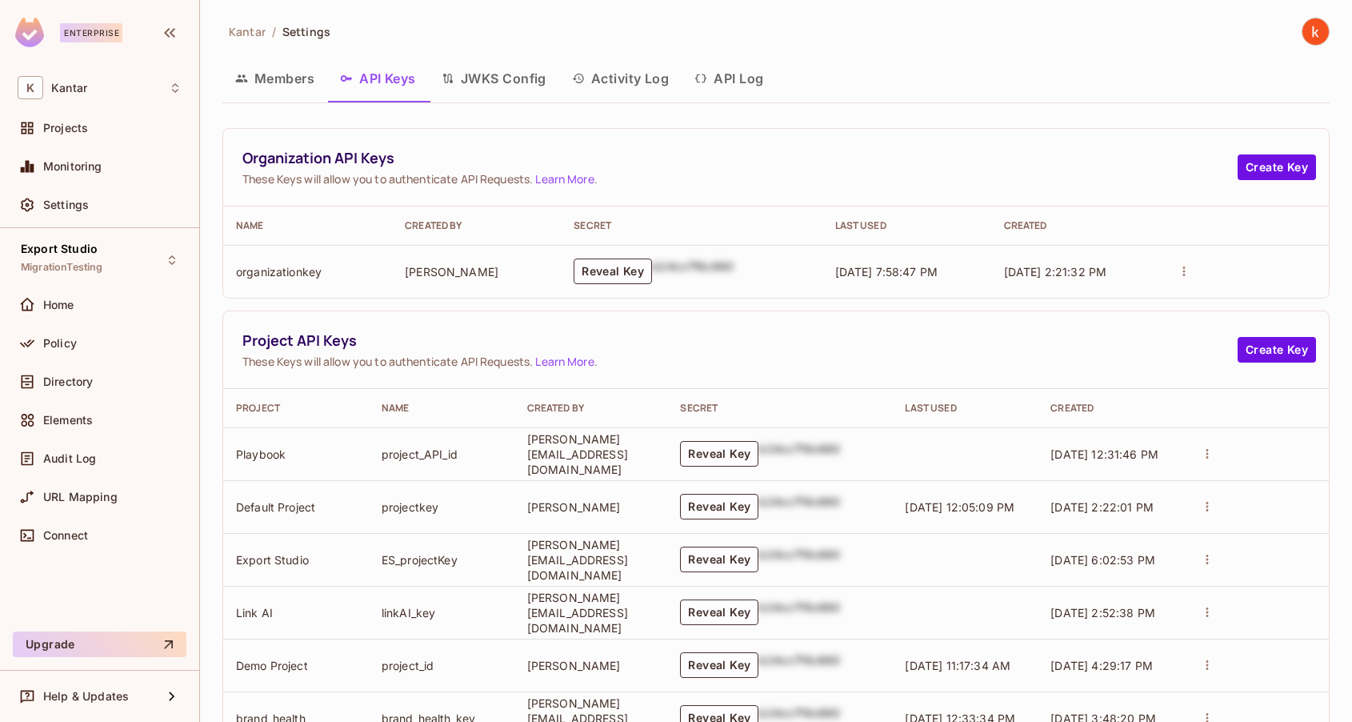
scroll to position [395, 0]
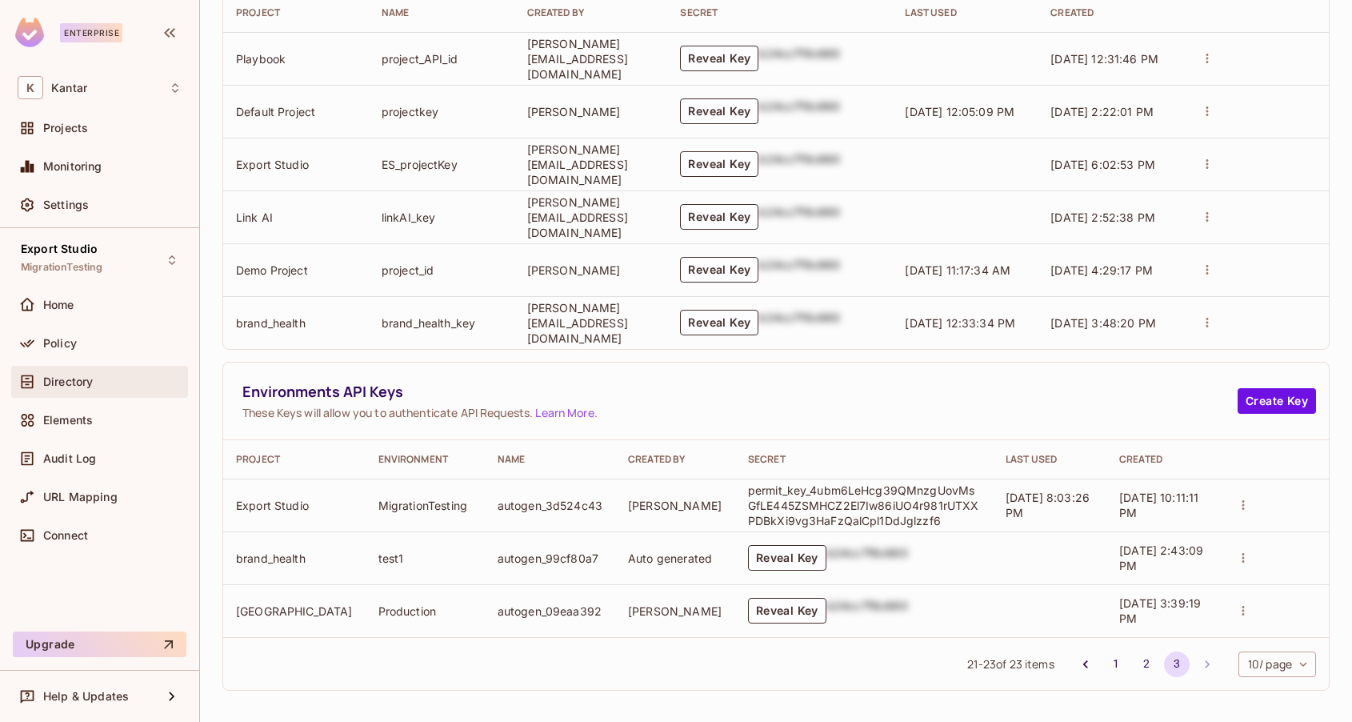
click at [57, 382] on span "Directory" at bounding box center [68, 381] width 50 height 13
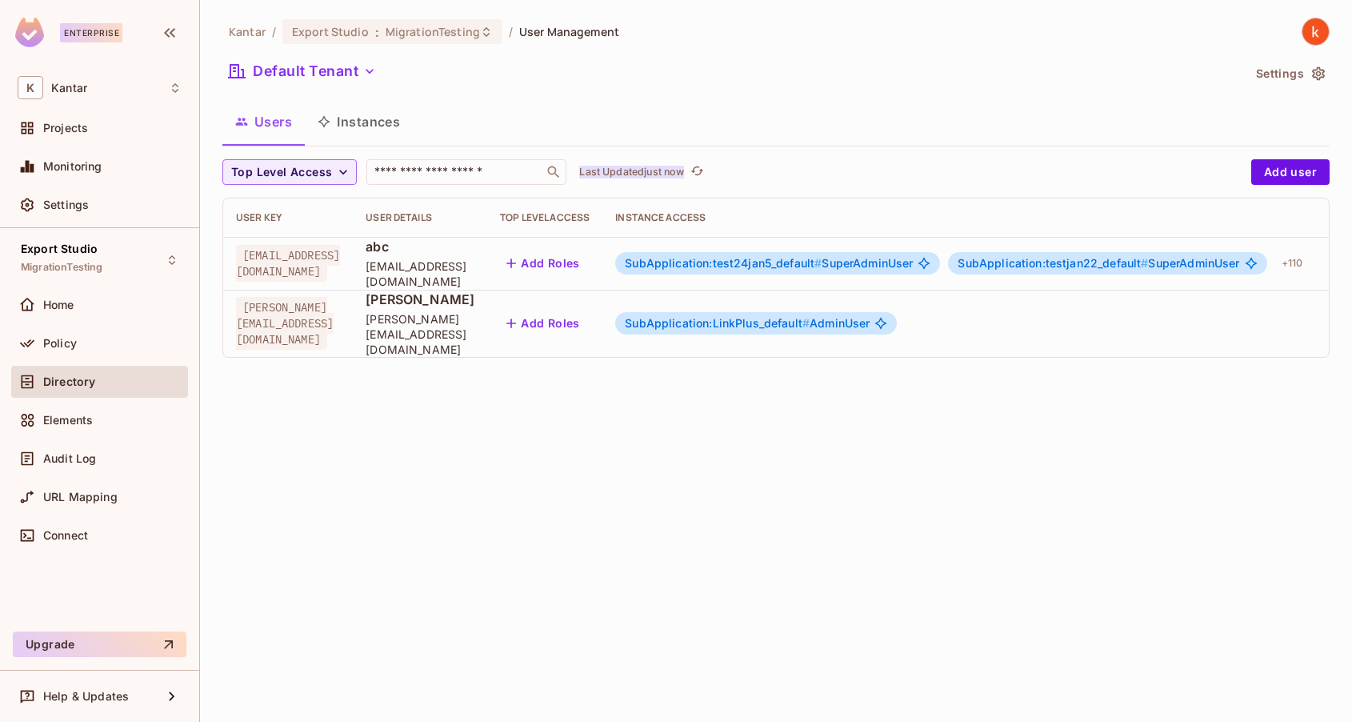
click at [660, 168] on p "Last Updated just now" at bounding box center [631, 172] width 105 height 13
click at [62, 195] on div "Settings" at bounding box center [100, 204] width 164 height 19
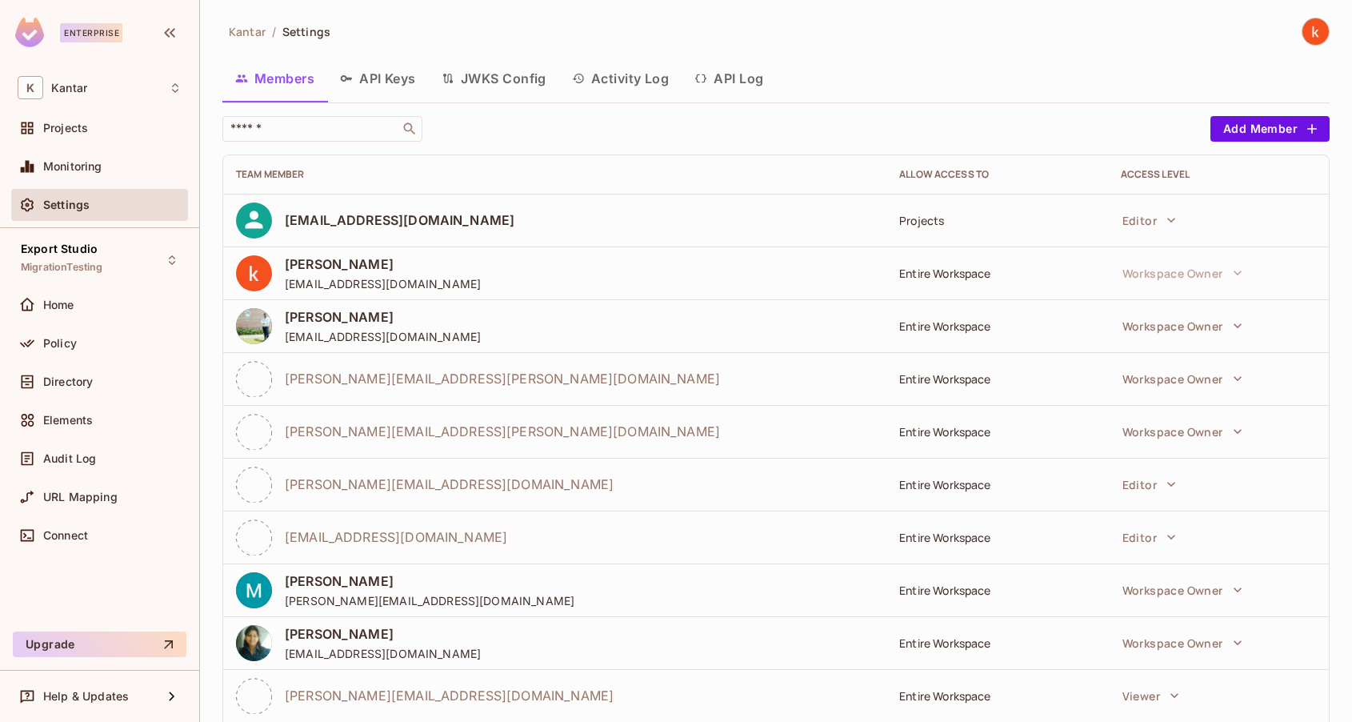
click at [736, 82] on button "API Log" at bounding box center [729, 78] width 94 height 40
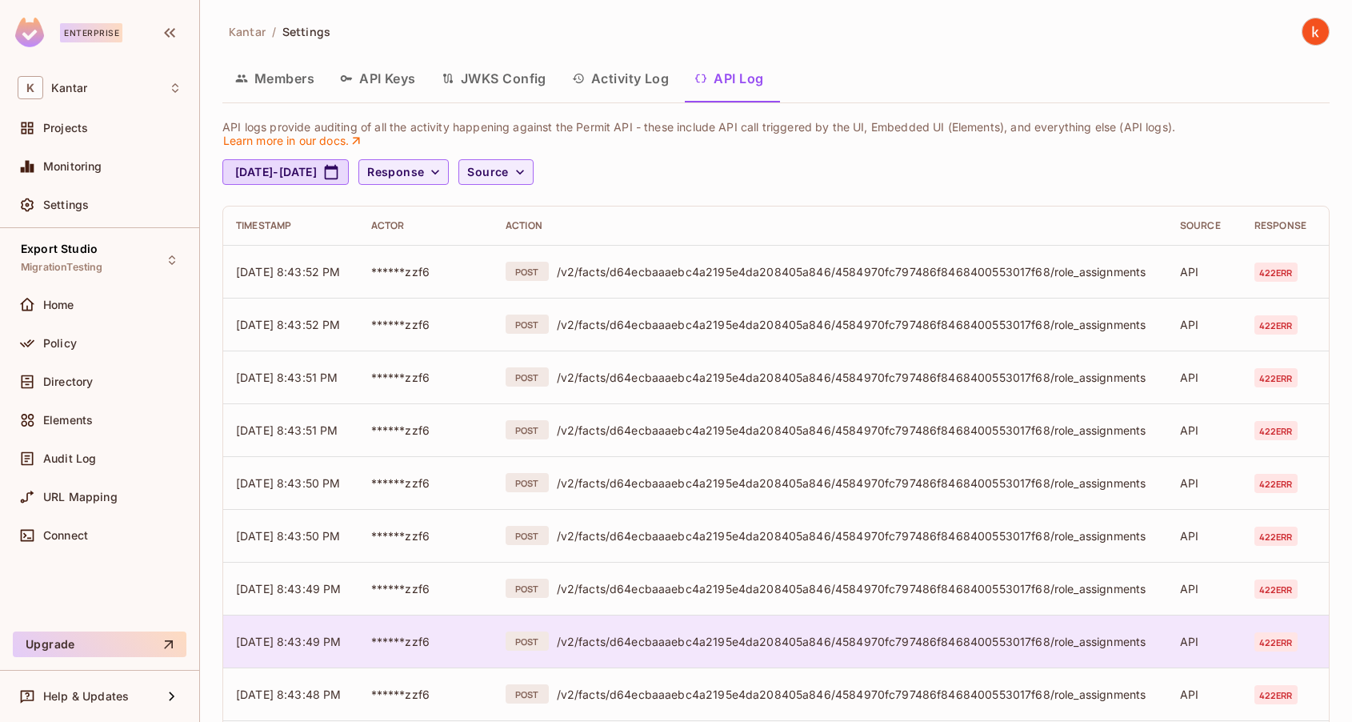
scroll to position [402, 0]
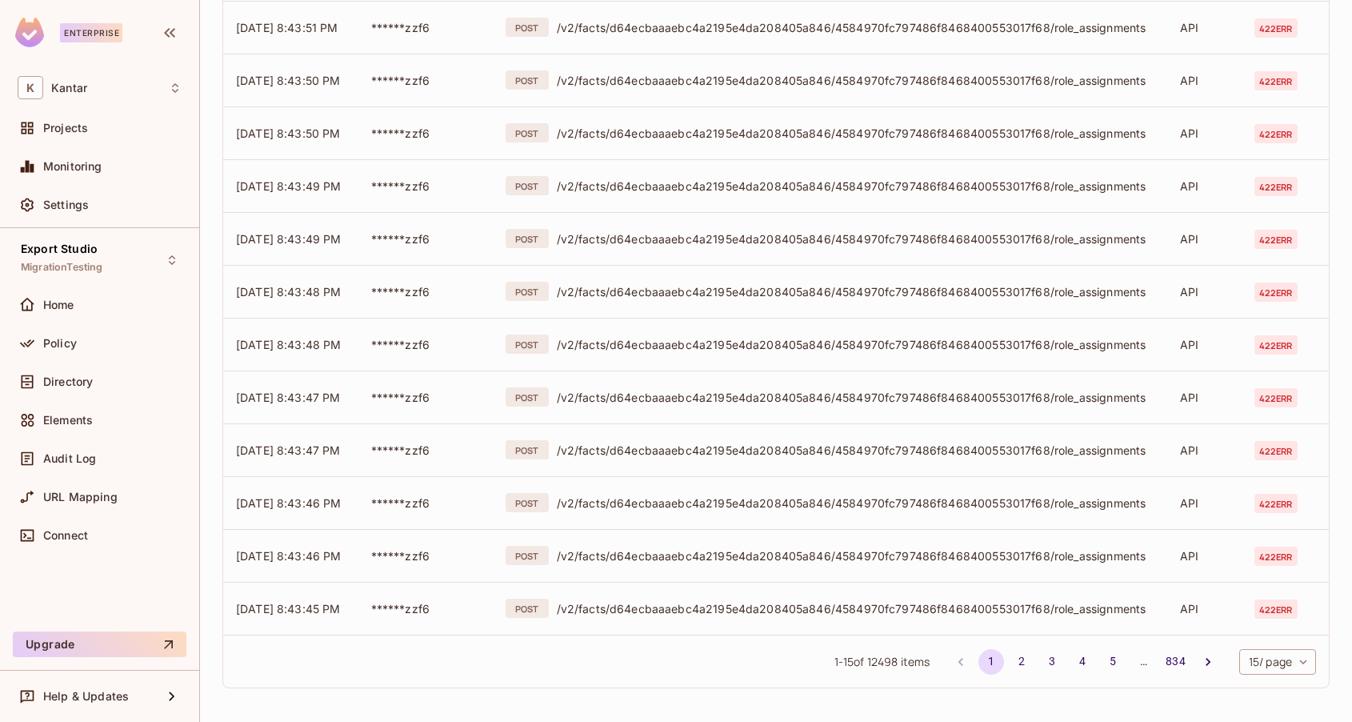
click at [1269, 659] on body "Enterprise K Kantar Projects Monitoring Settings Export Studio MigrationTesting…" at bounding box center [676, 361] width 1352 height 722
click at [1266, 688] on li "100 / page" at bounding box center [1276, 686] width 80 height 34
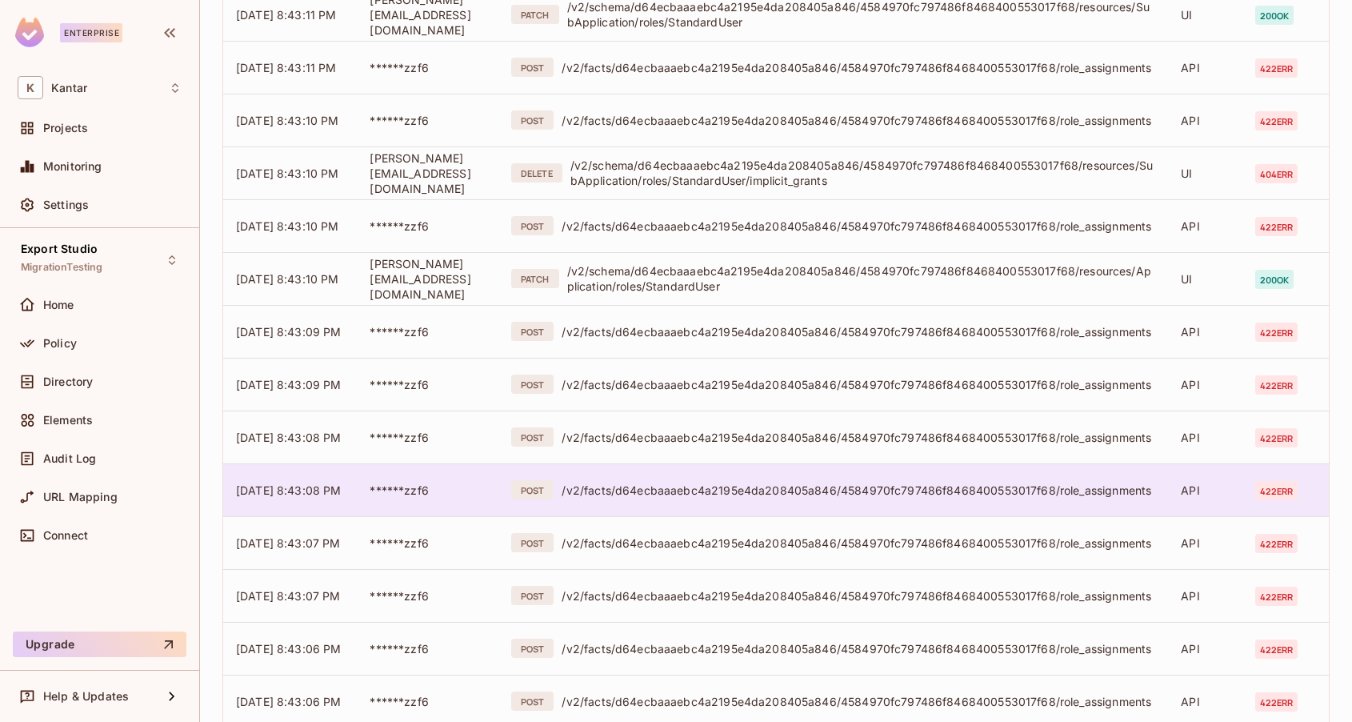
scroll to position [4891, 0]
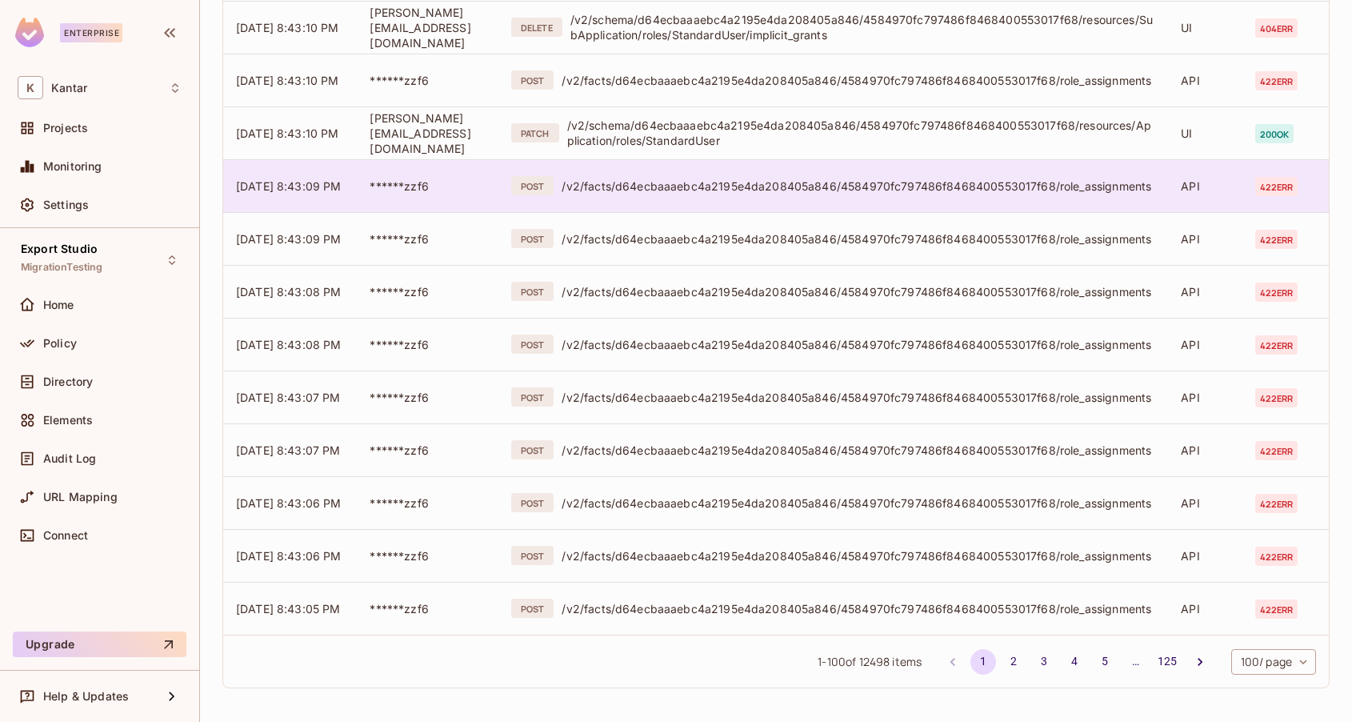
click at [1284, 193] on span "422 err" at bounding box center [1276, 186] width 43 height 19
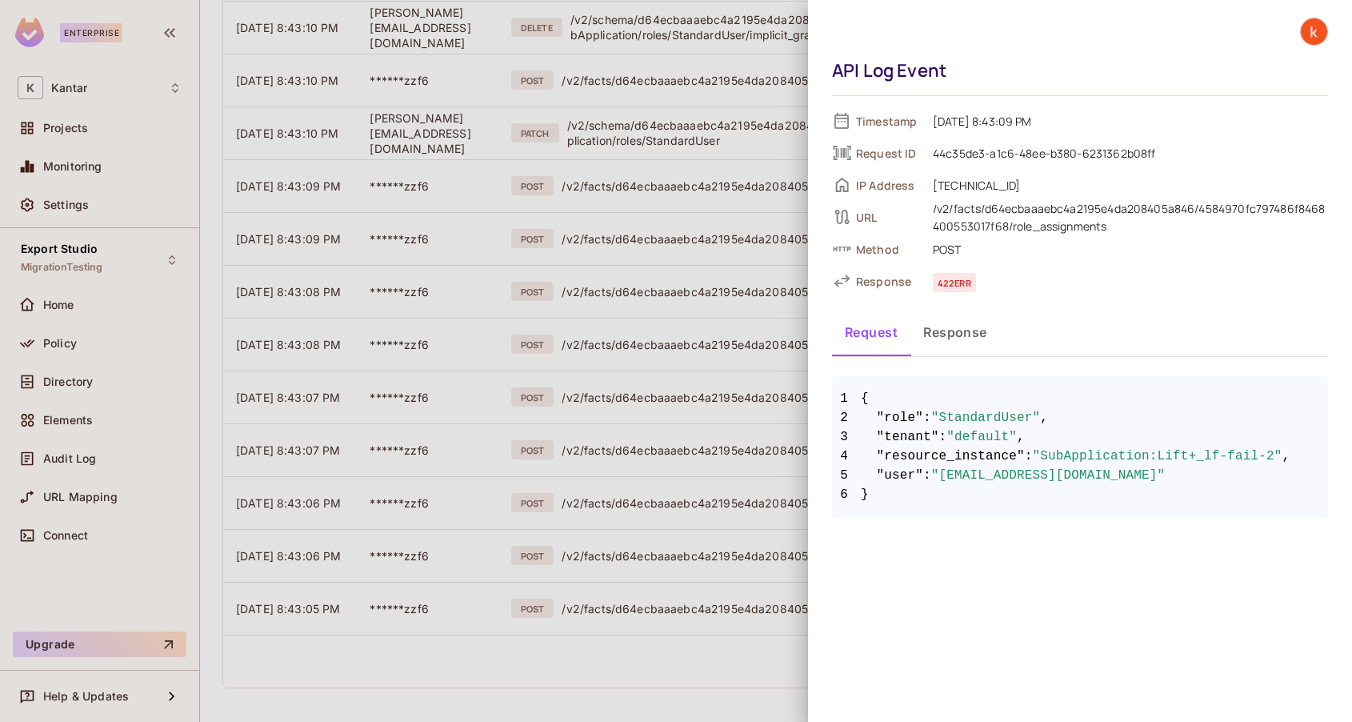
click at [955, 335] on button "Response" at bounding box center [956, 332] width 90 height 40
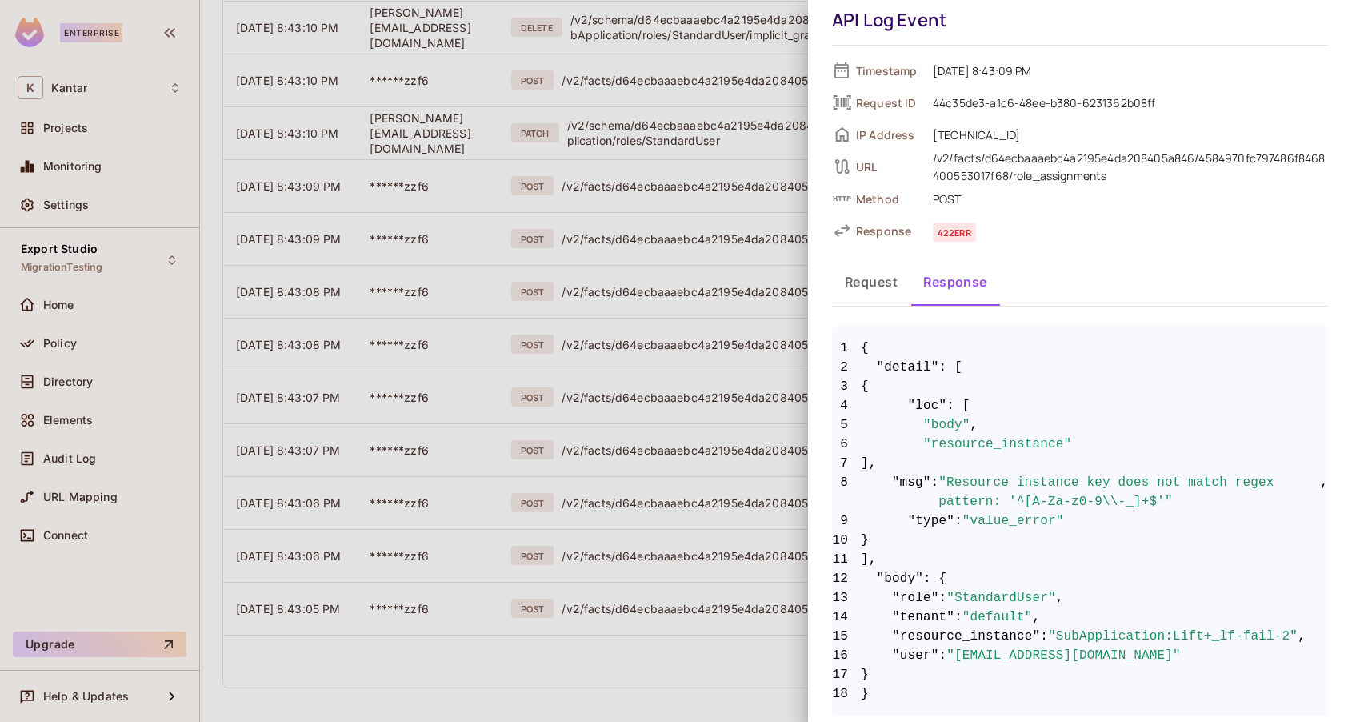
scroll to position [58, 0]
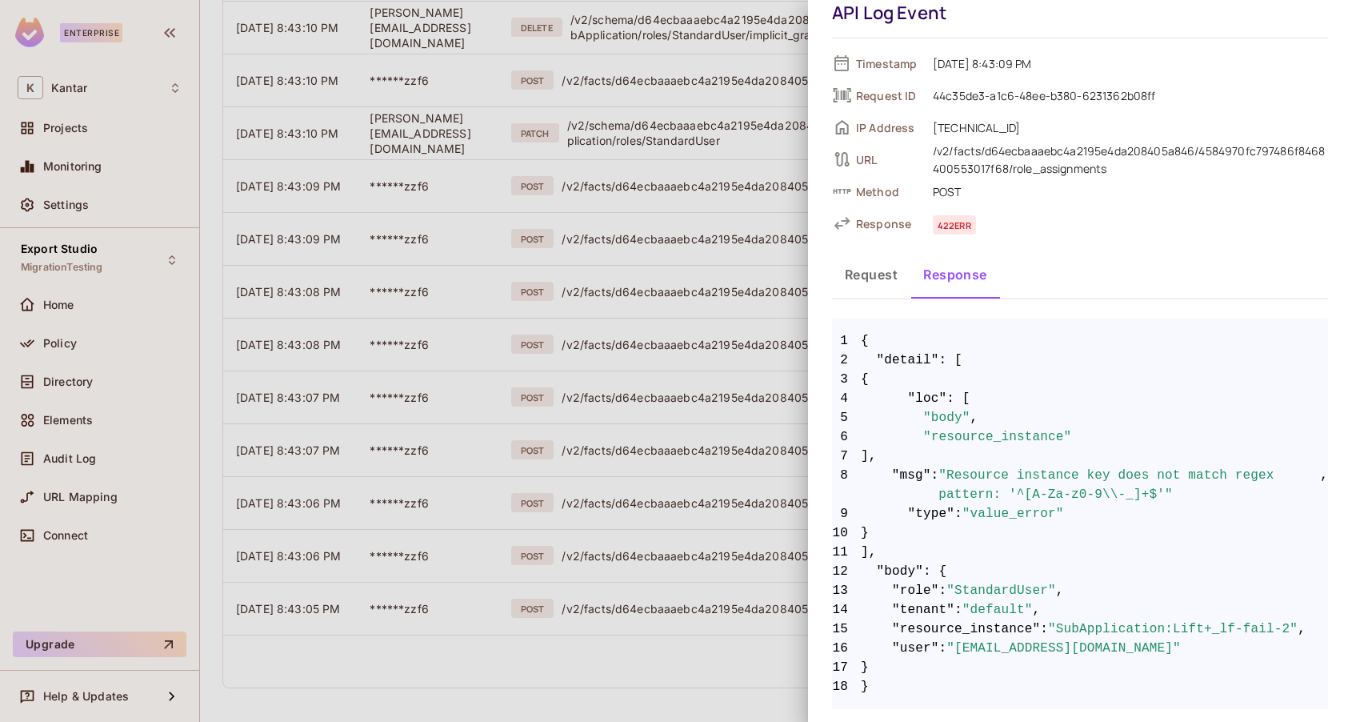
drag, startPoint x: 859, startPoint y: 333, endPoint x: 934, endPoint y: 432, distance: 124.5
click at [934, 432] on code "1 { 2 "detail" : [ 3 { 4 "loc" : [ 5 "body" , 6 "resource_instance" 7 ], 8 "msg…" at bounding box center [1080, 513] width 496 height 365
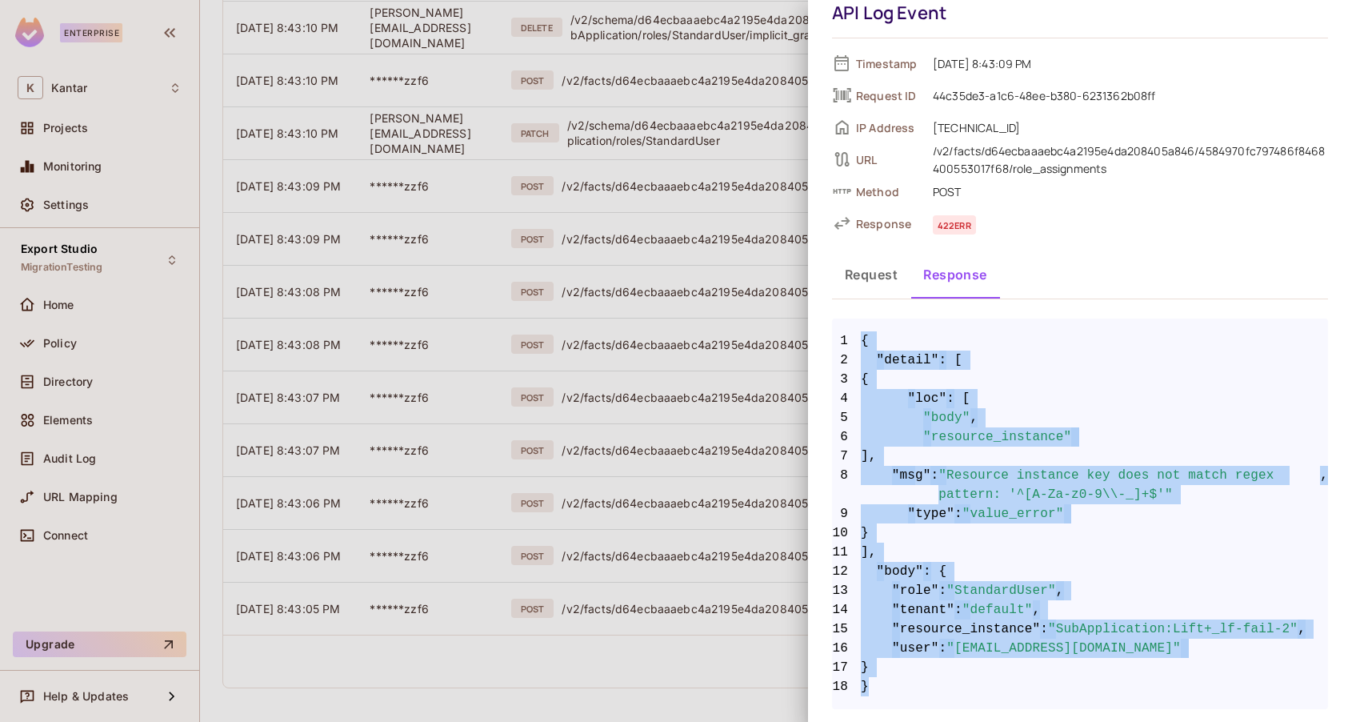
drag, startPoint x: 862, startPoint y: 333, endPoint x: 866, endPoint y: 687, distance: 354.5
click at [866, 687] on code "1 { 2 "detail" : [ 3 { 4 "loc" : [ 5 "body" , 6 "resource_instance" 7 ], 8 "msg…" at bounding box center [1080, 513] width 496 height 365
copy code "{ 2 "detail" : [ 3 { 4 "loc" : [ 5 "body" , 6 "resource_instance" 7 ], 8 "msg" …"
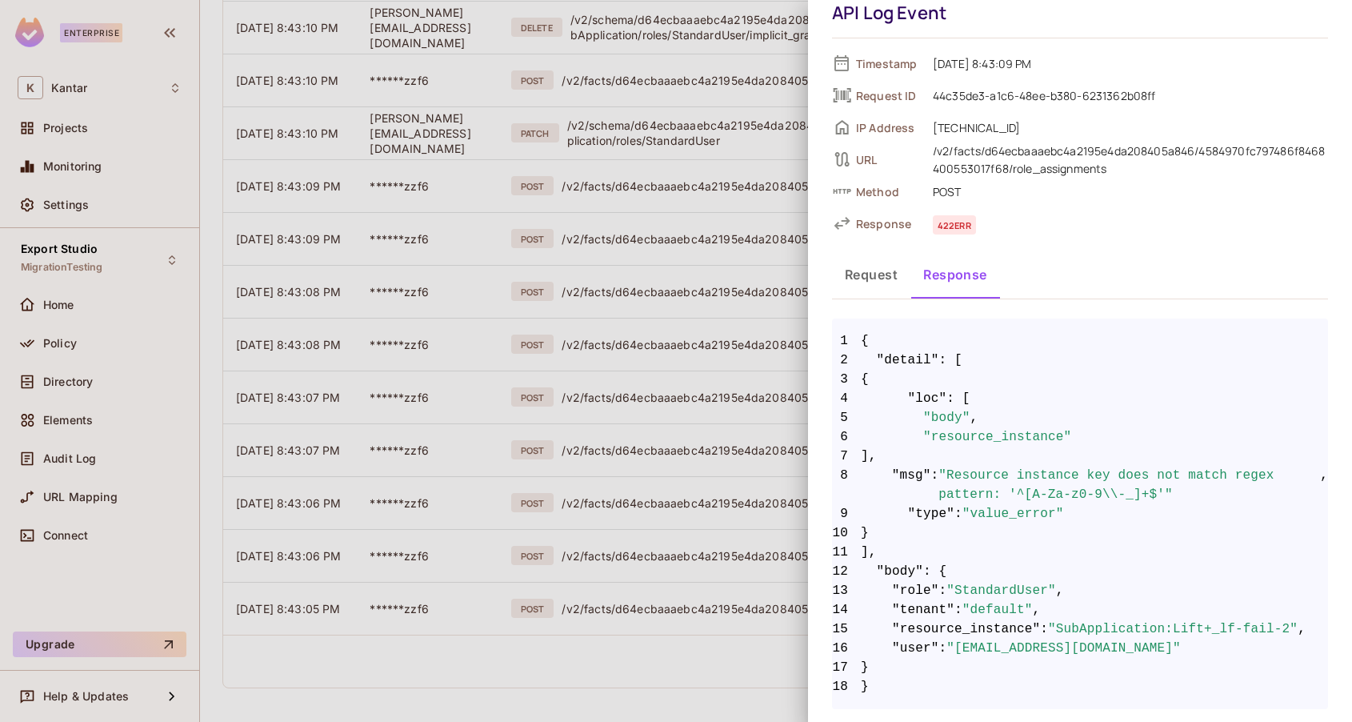
click at [579, 669] on div at bounding box center [676, 361] width 1352 height 722
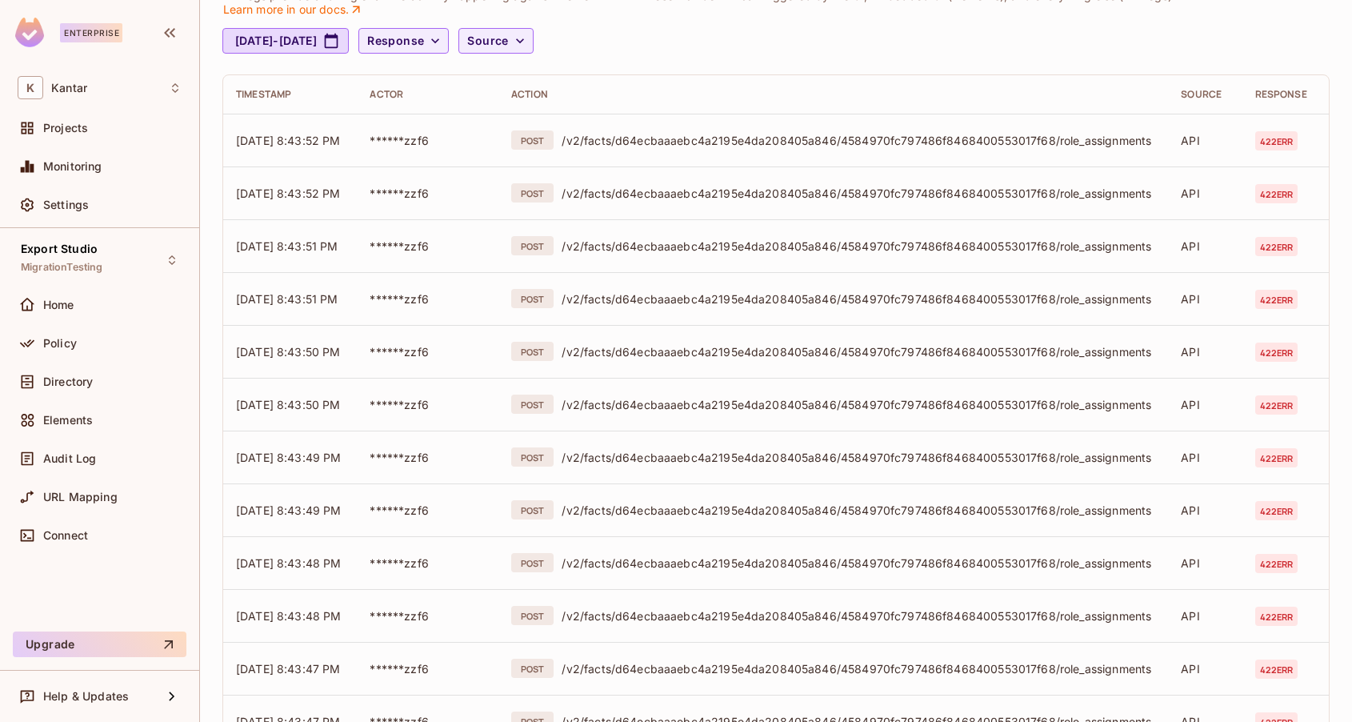
scroll to position [0, 0]
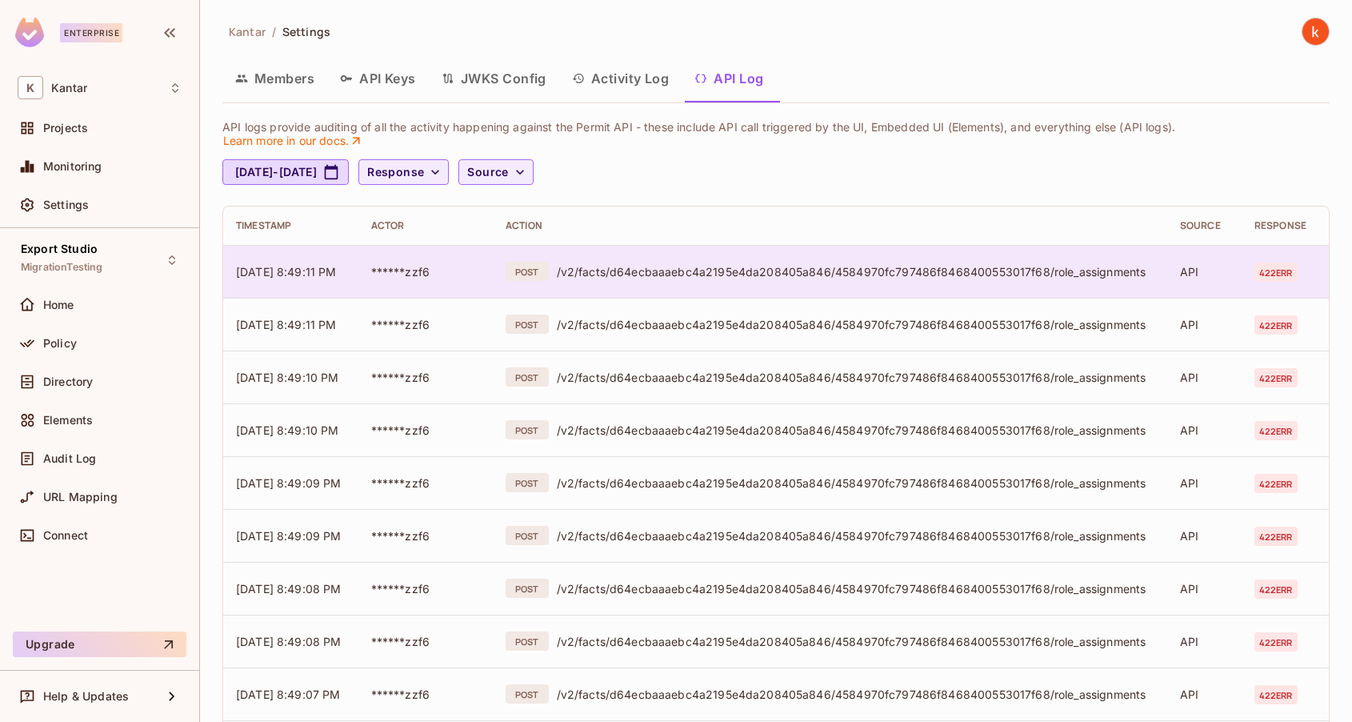
click at [1273, 268] on span "422 err" at bounding box center [1276, 271] width 43 height 19
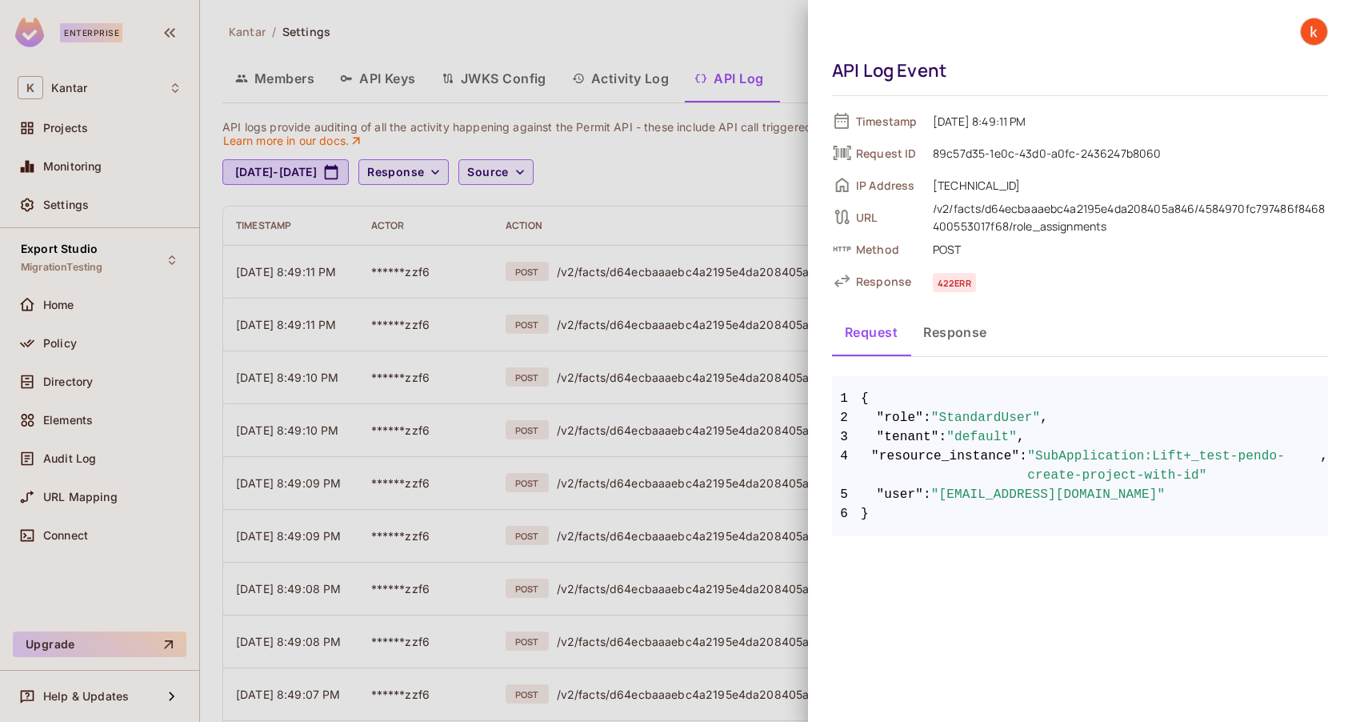
click at [958, 330] on button "Response" at bounding box center [956, 332] width 90 height 40
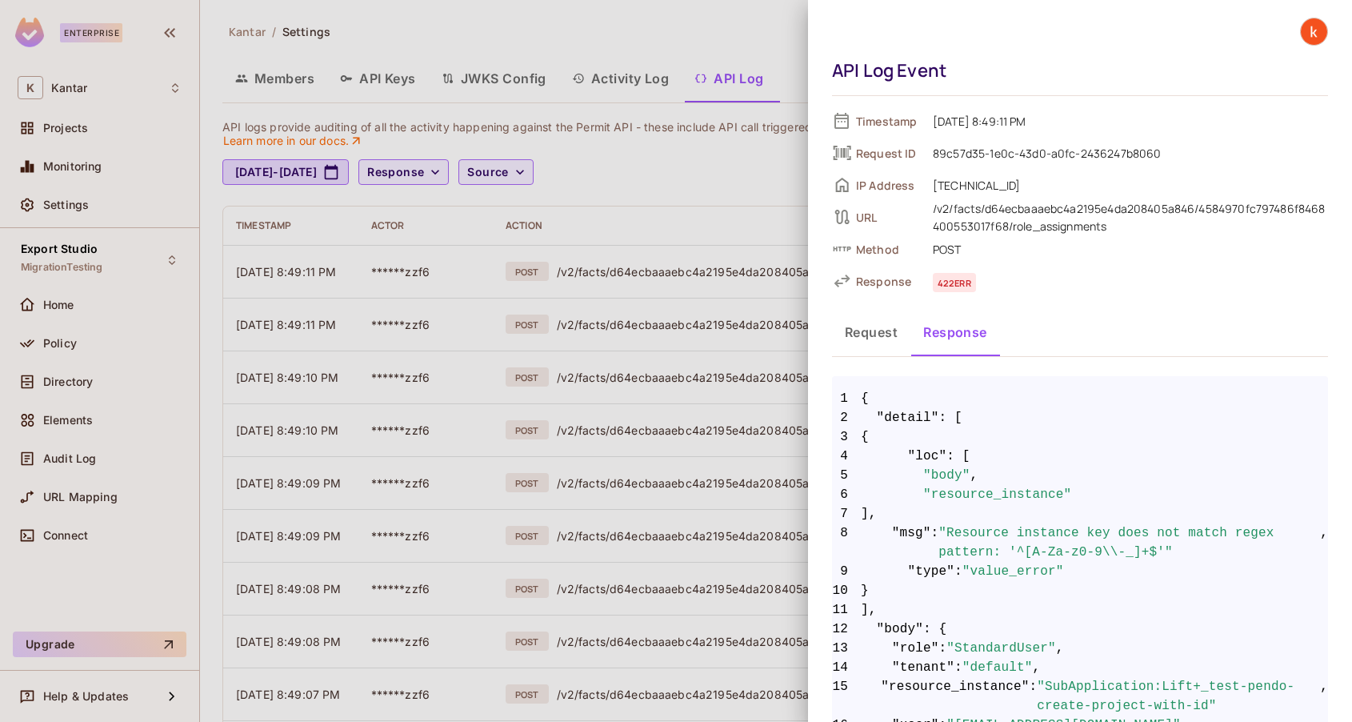
click at [855, 332] on button "Request" at bounding box center [871, 332] width 78 height 40
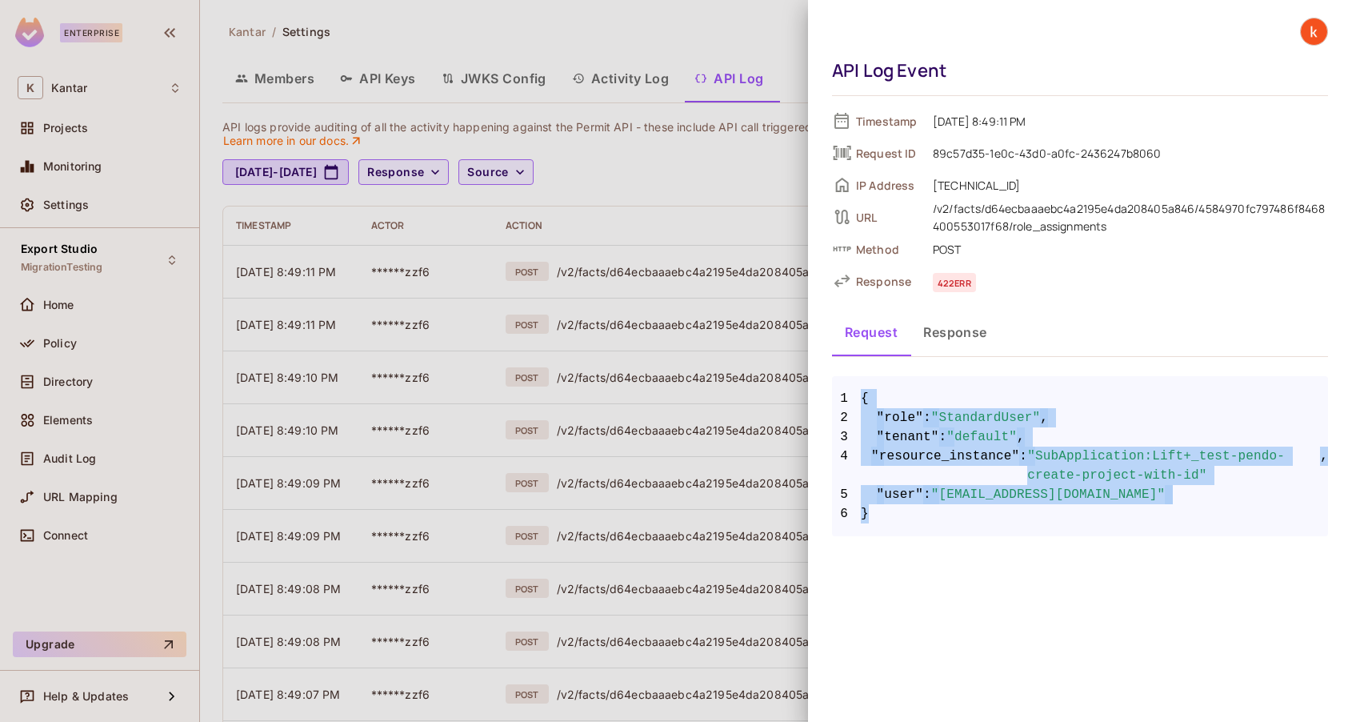
drag, startPoint x: 863, startPoint y: 391, endPoint x: 867, endPoint y: 511, distance: 119.3
click at [867, 511] on code "1 { 2 "role" : "StandardUser" , 3 "tenant" : "default" , 4 "resource_instance" …" at bounding box center [1080, 456] width 496 height 134
copy code "{ 2 "role" : "StandardUser" , 3 "tenant" : "default" , 4 "resource_instance" : …"
click at [959, 332] on button "Response" at bounding box center [956, 332] width 90 height 40
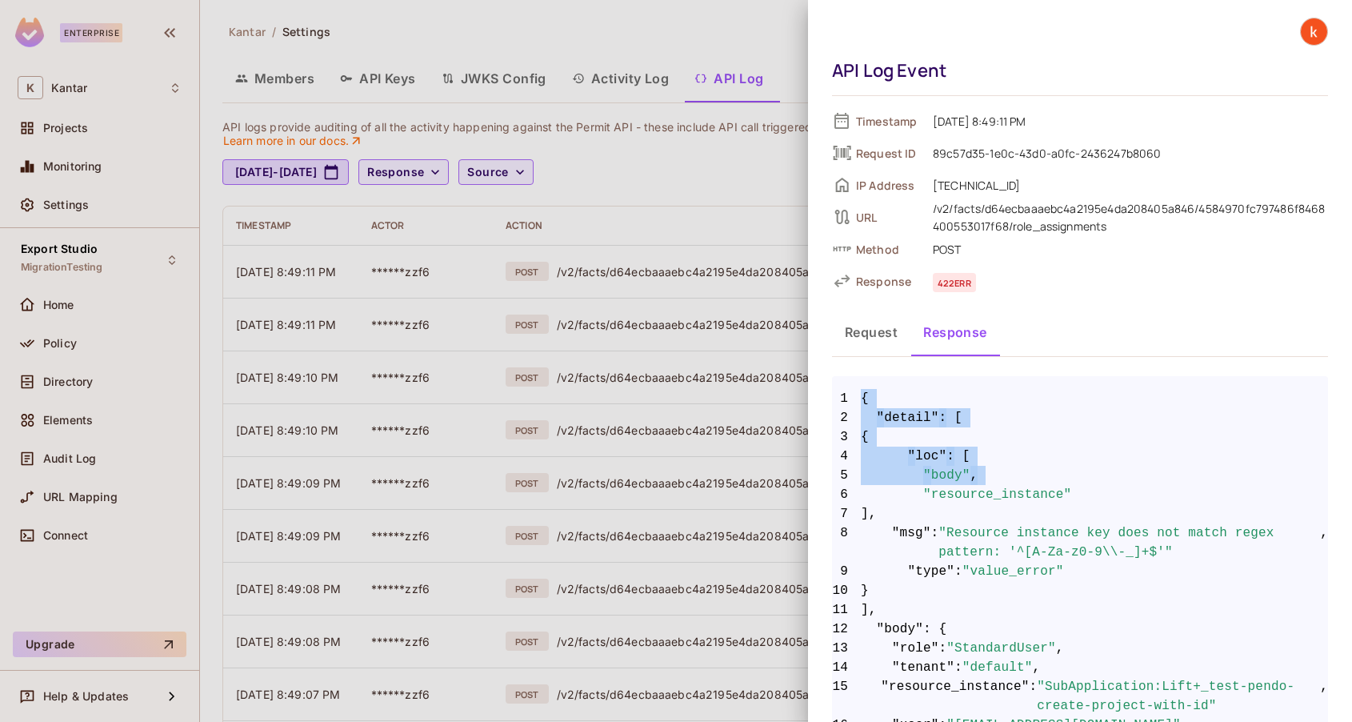
click at [889, 427] on span "3 {" at bounding box center [1080, 436] width 496 height 19
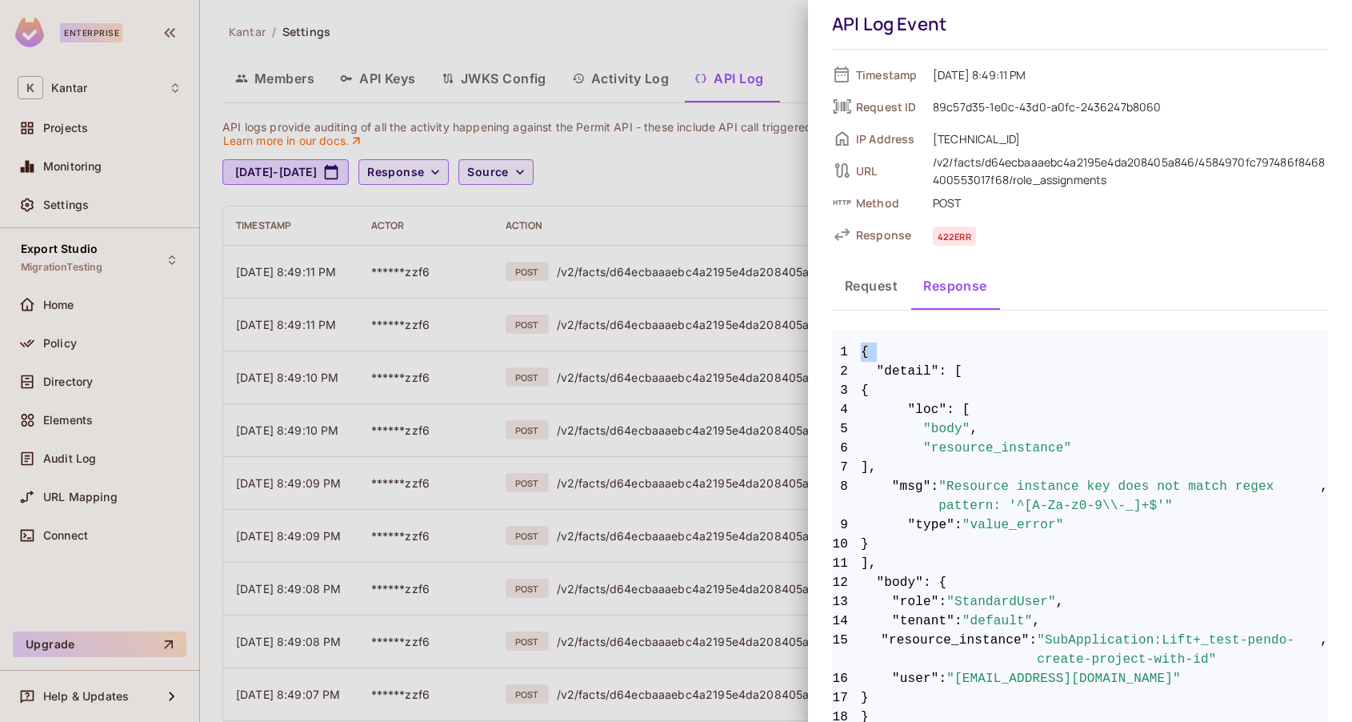
scroll to position [77, 0]
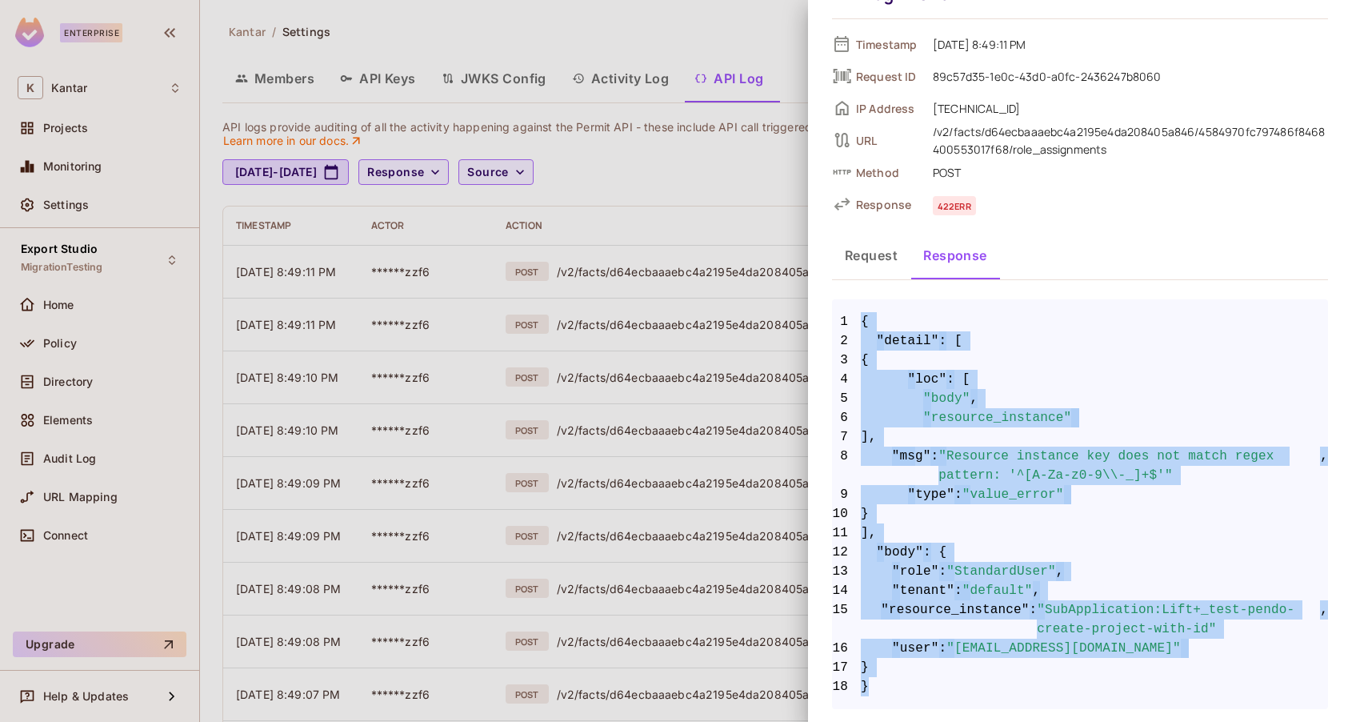
drag, startPoint x: 862, startPoint y: 394, endPoint x: 867, endPoint y: 687, distance: 292.1
click at [867, 687] on code "1 { 2 "detail" : [ 3 { 4 "loc" : [ 5 "body" , 6 "resource_instance" 7 ], 8 "msg…" at bounding box center [1080, 504] width 496 height 384
copy code "{ 2 "detail" : [ 3 { 4 "loc" : [ 5 "body" , 6 "resource_instance" 7 ], 8 "msg" …"
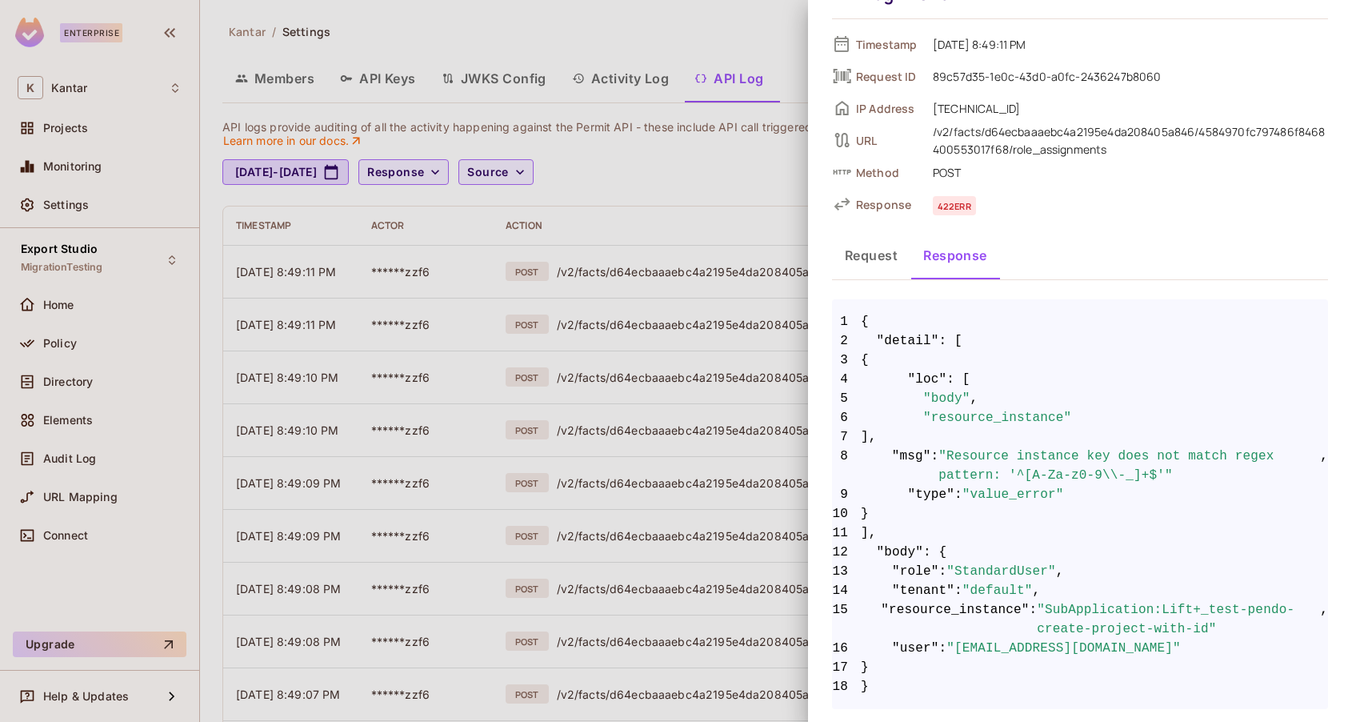
click at [708, 7] on div at bounding box center [676, 361] width 1352 height 722
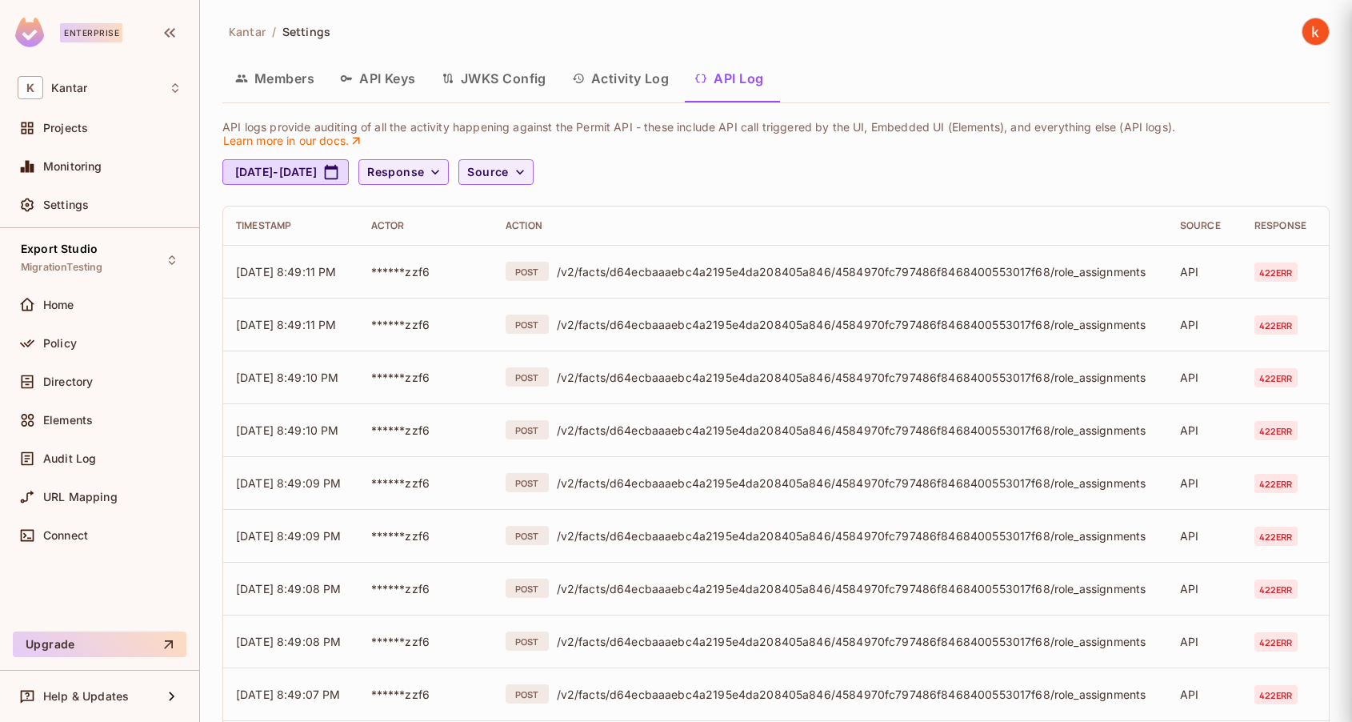
scroll to position [0, 0]
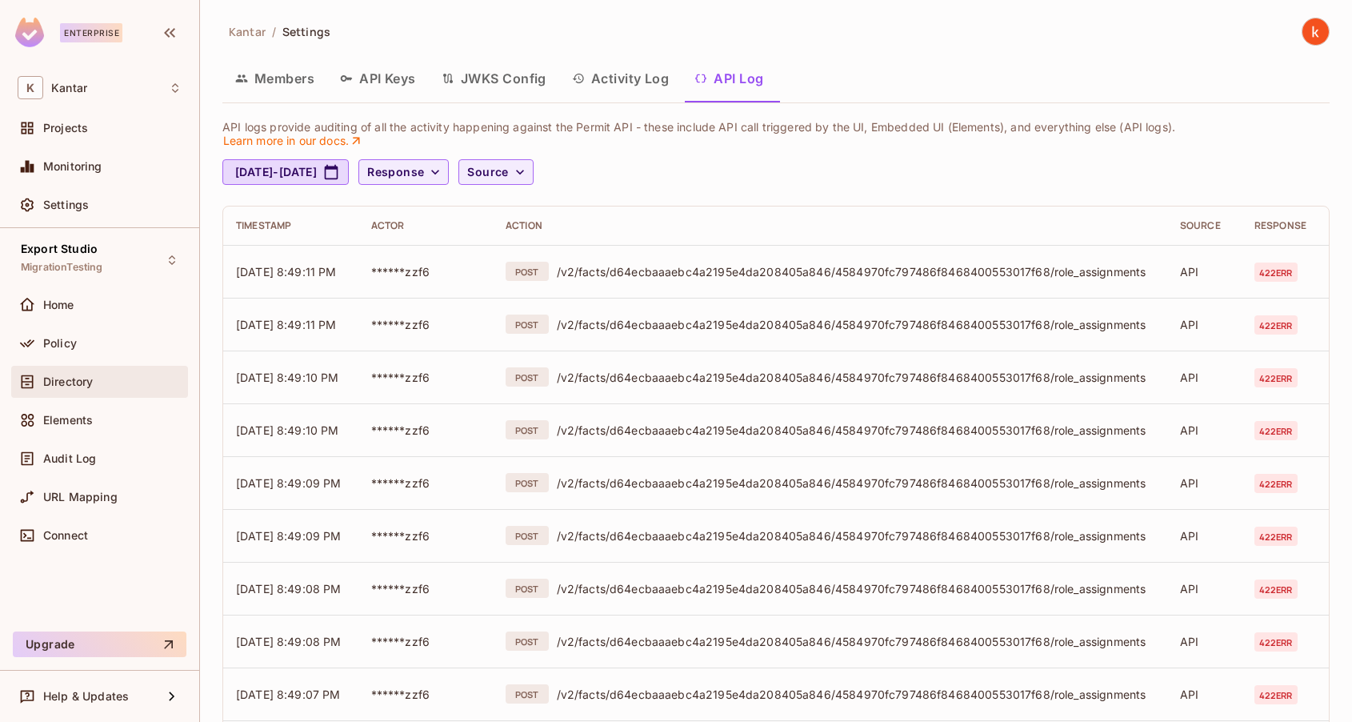
click at [71, 384] on span "Directory" at bounding box center [68, 381] width 50 height 13
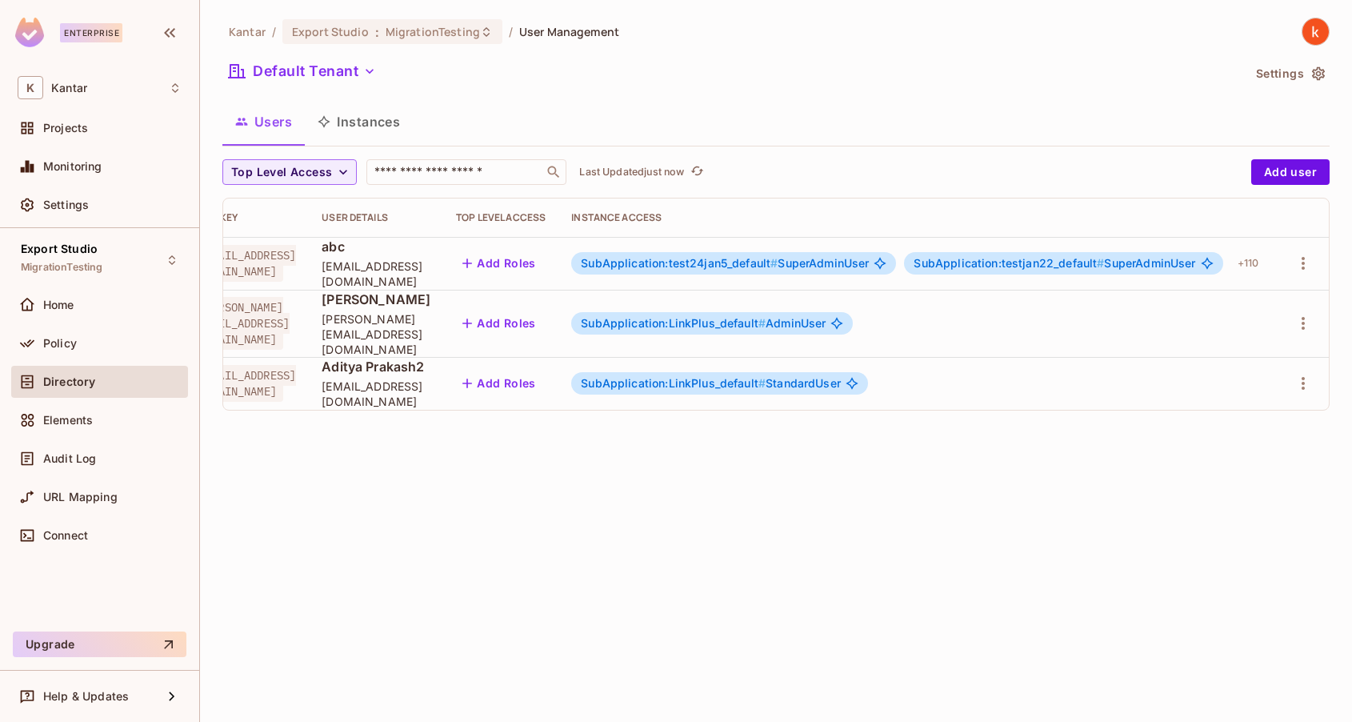
scroll to position [0, 188]
click at [1303, 374] on icon "button" at bounding box center [1303, 383] width 19 height 19
click at [1232, 474] on div "Delete User" at bounding box center [1239, 476] width 63 height 16
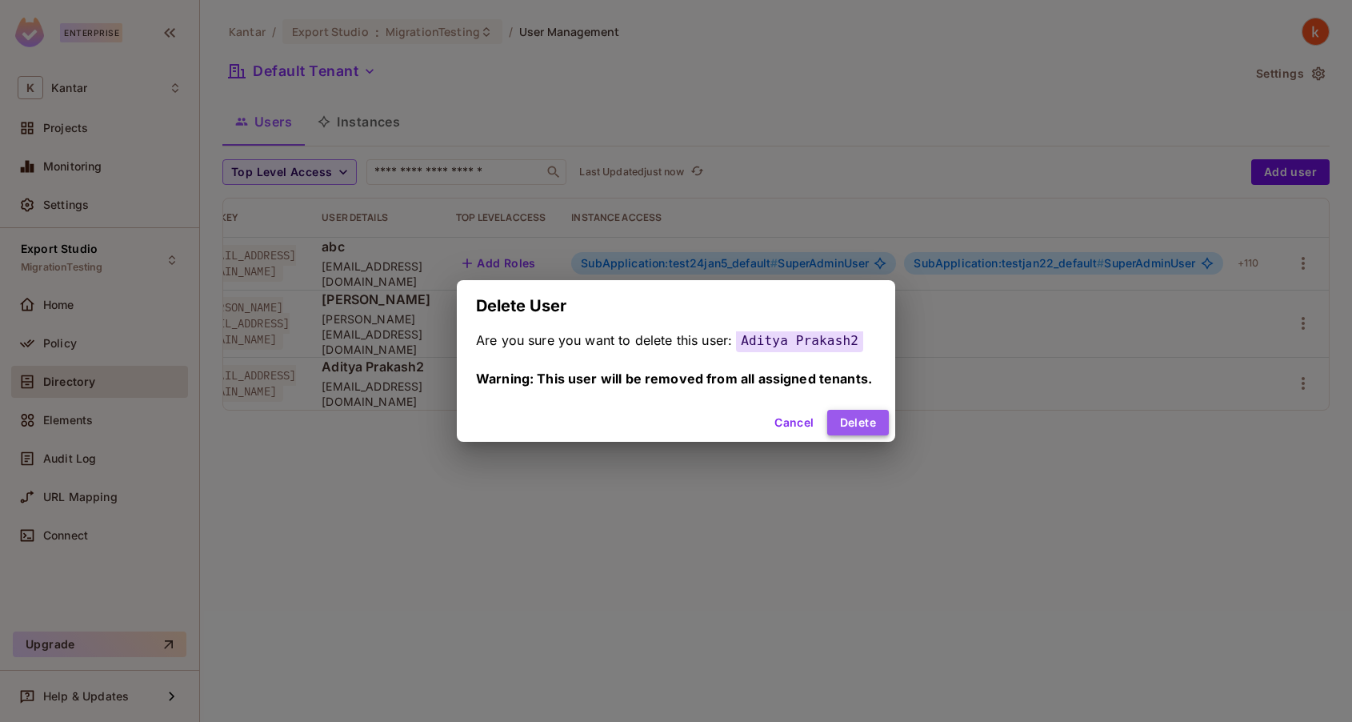
click at [851, 420] on button "Delete" at bounding box center [858, 423] width 62 height 26
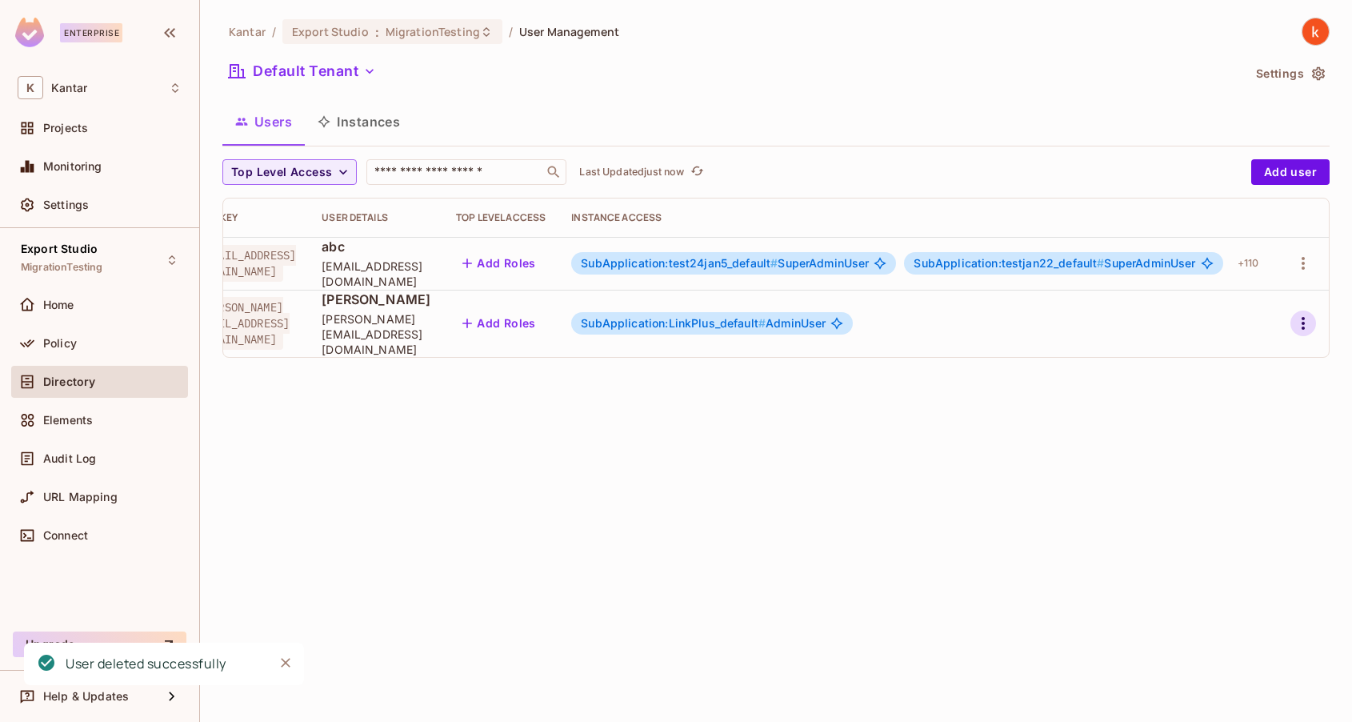
click at [1307, 316] on icon "button" at bounding box center [1303, 323] width 19 height 19
click at [1234, 428] on div "Delete User" at bounding box center [1239, 423] width 63 height 16
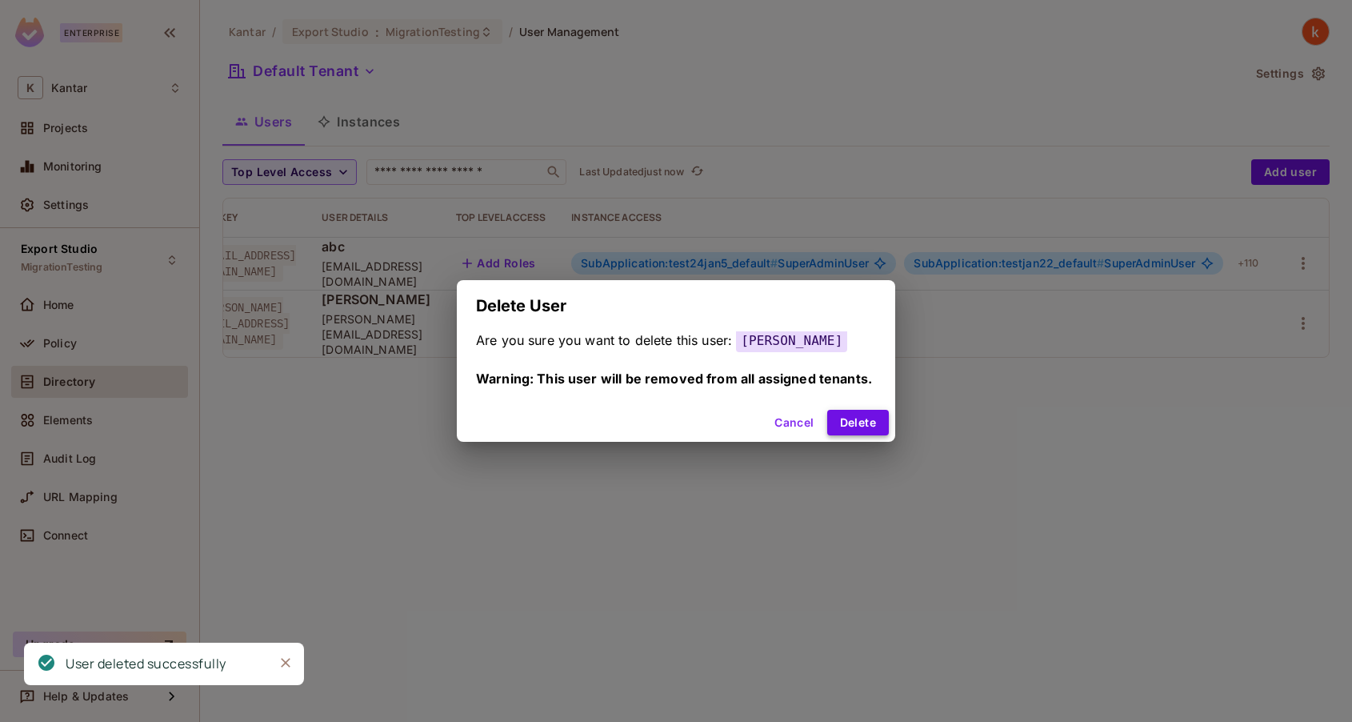
click at [851, 422] on button "Delete" at bounding box center [858, 423] width 62 height 26
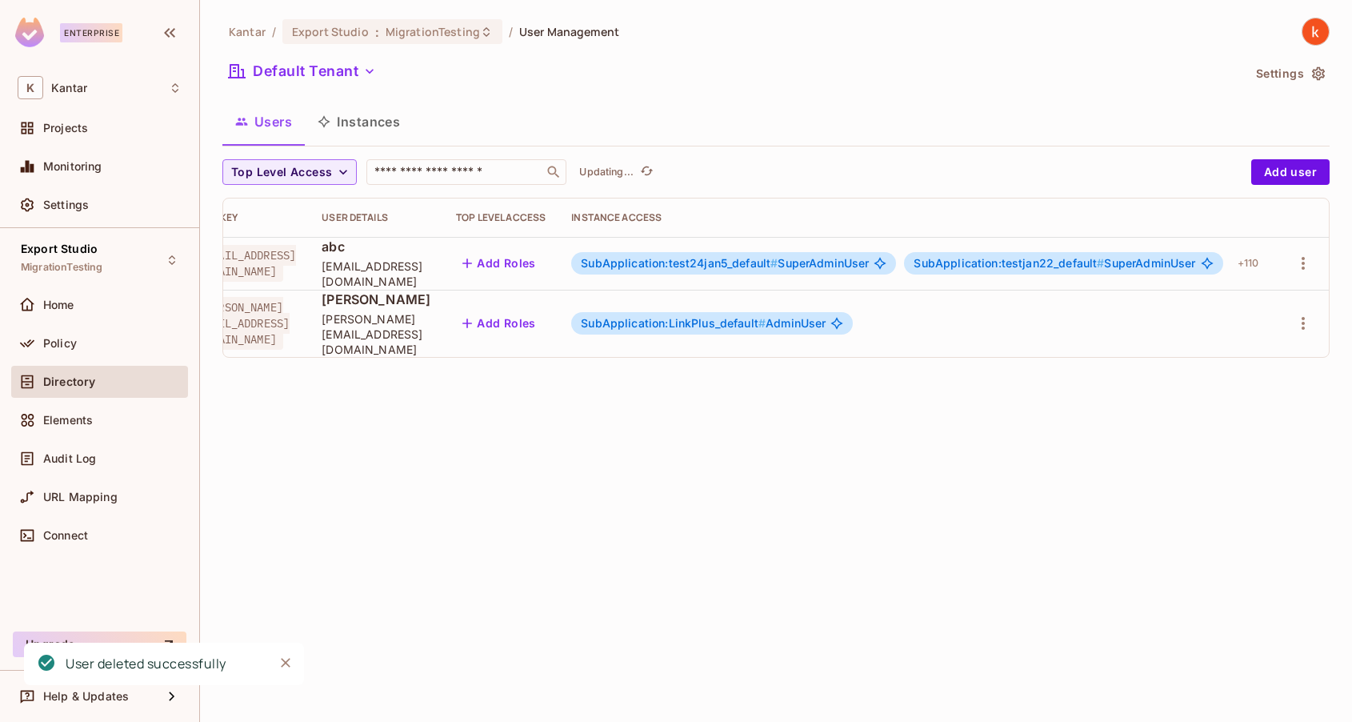
scroll to position [0, 2]
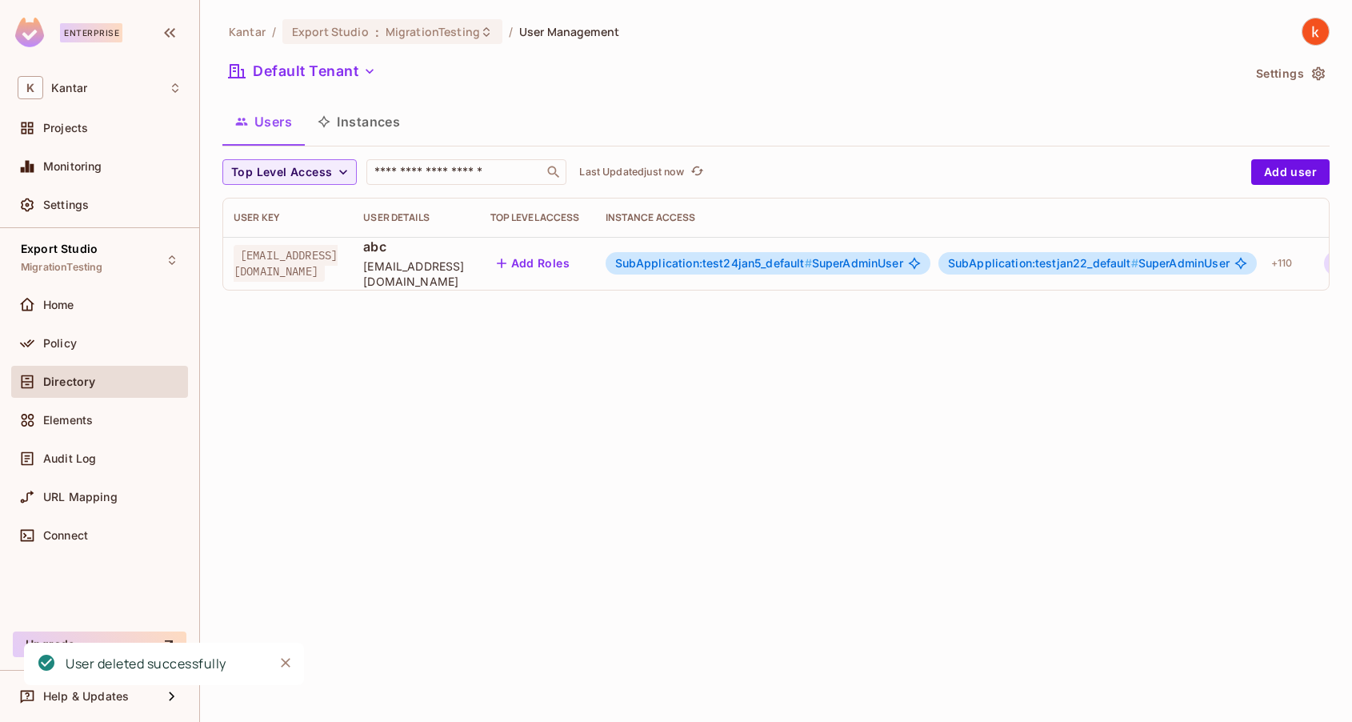
click at [1335, 264] on icon "button" at bounding box center [1336, 263] width 3 height 13
click at [1222, 365] on div "Delete User" at bounding box center [1239, 370] width 63 height 16
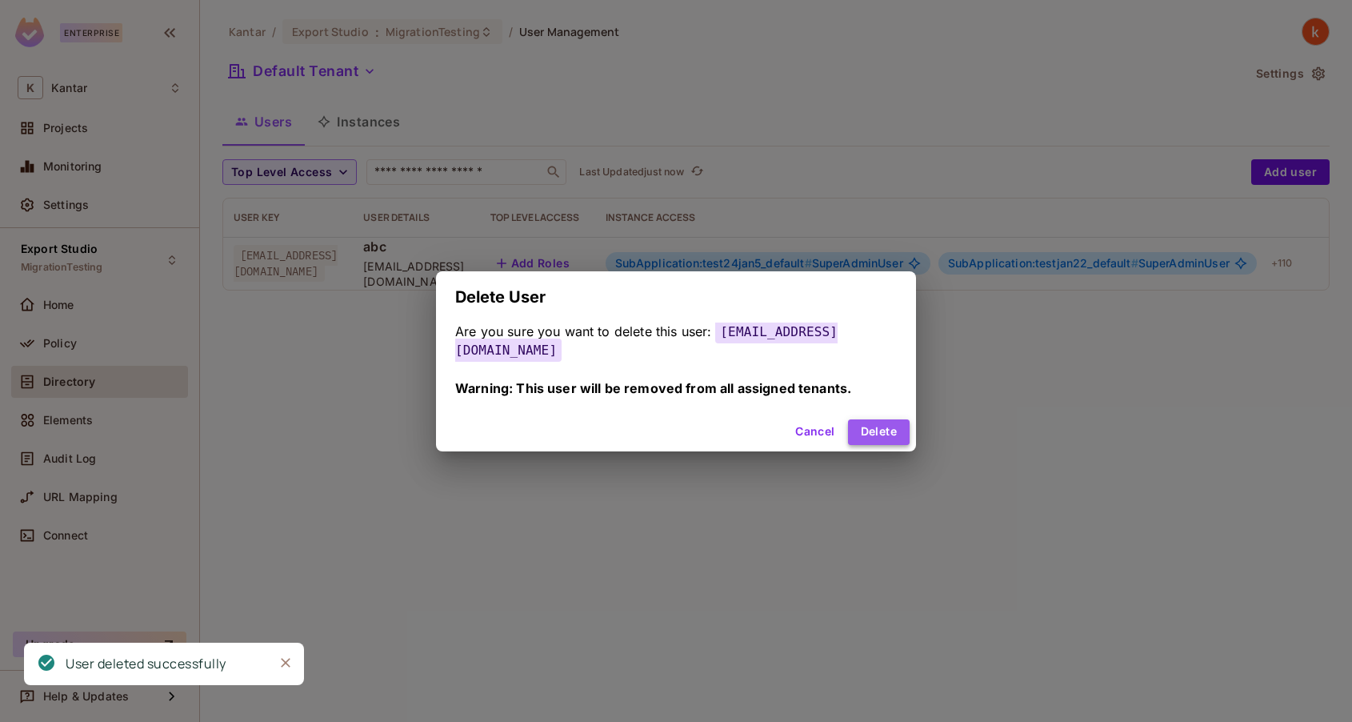
click at [867, 419] on button "Delete" at bounding box center [879, 432] width 62 height 26
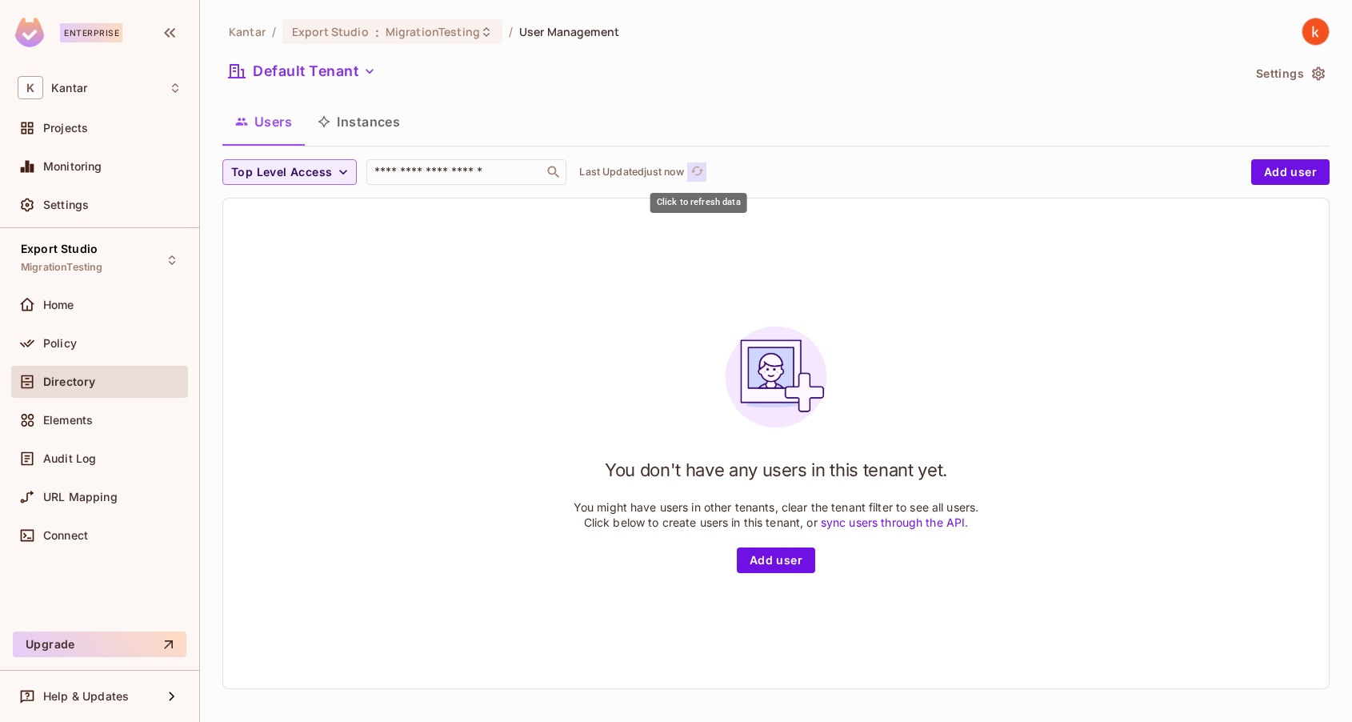
click at [703, 171] on icon "refresh" at bounding box center [698, 171] width 14 height 14
click at [727, 170] on icon "refresh" at bounding box center [726, 171] width 14 height 14
click at [699, 169] on icon "refresh" at bounding box center [698, 171] width 14 height 14
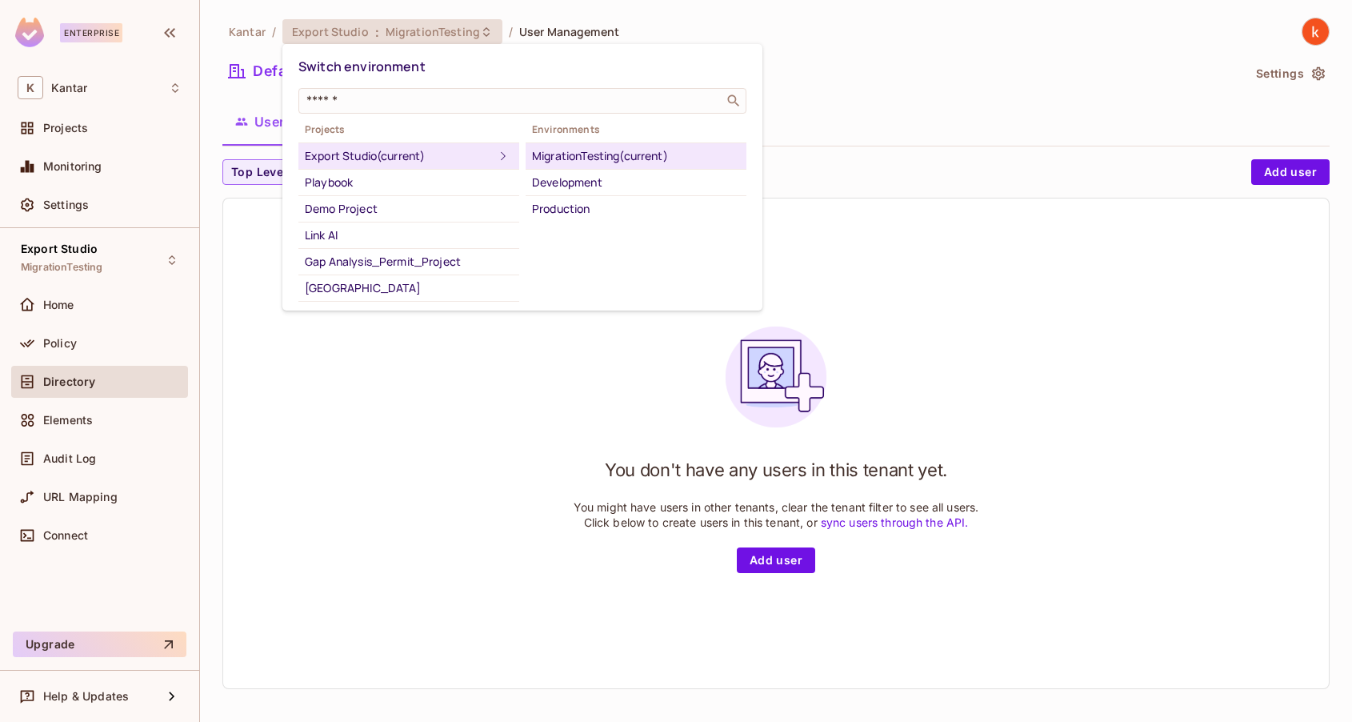
click at [366, 156] on div "Export Studio (current)" at bounding box center [399, 155] width 189 height 19
click at [566, 187] on div "Development" at bounding box center [636, 182] width 208 height 19
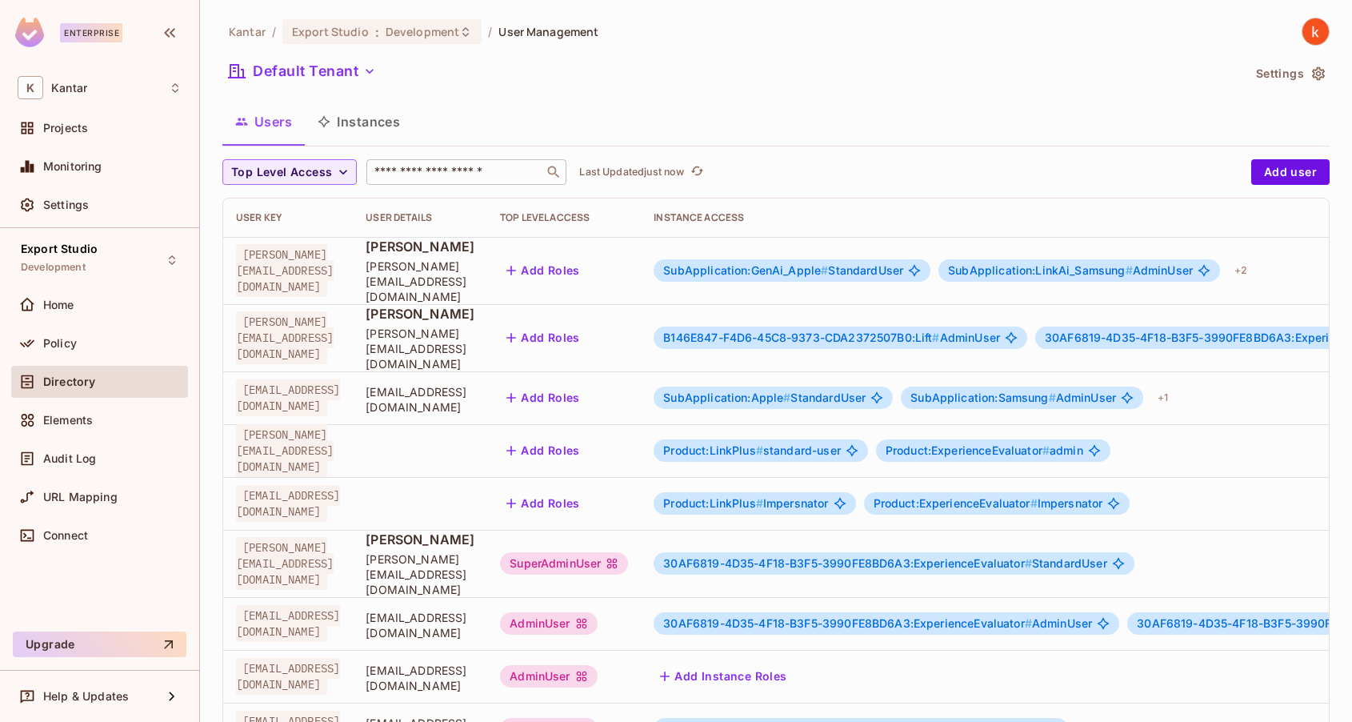
click at [402, 169] on input "text" at bounding box center [455, 172] width 168 height 16
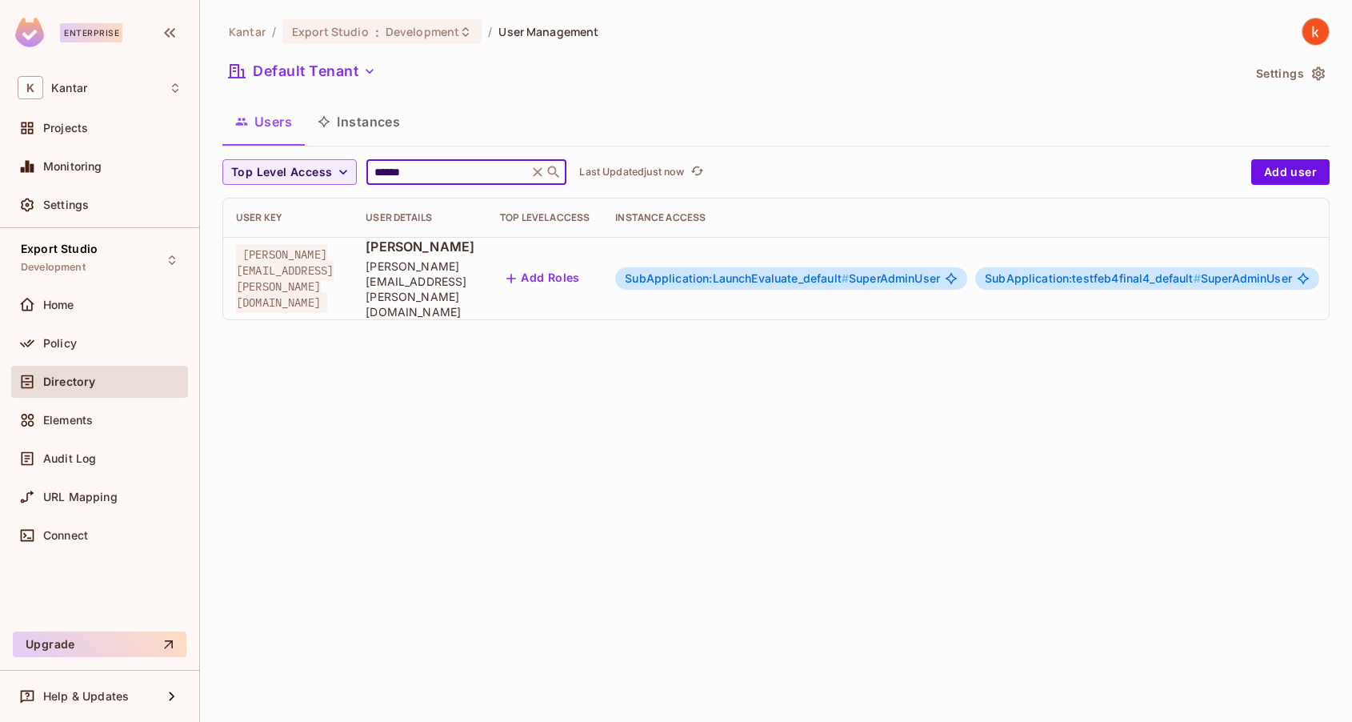
type input "******"
click at [940, 272] on span "SubApplication:LaunchEvaluate_default # SuperAdminUser" at bounding box center [782, 278] width 315 height 13
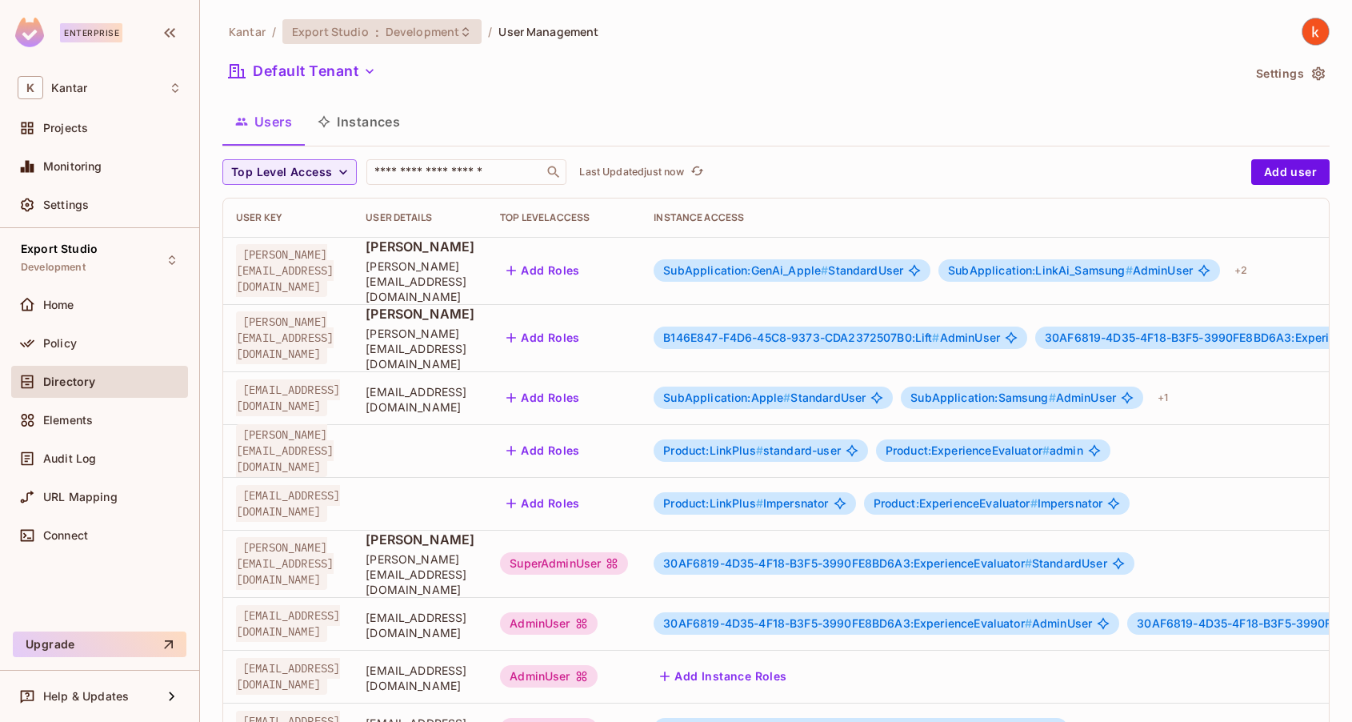
click at [423, 32] on span "Development" at bounding box center [423, 31] width 74 height 15
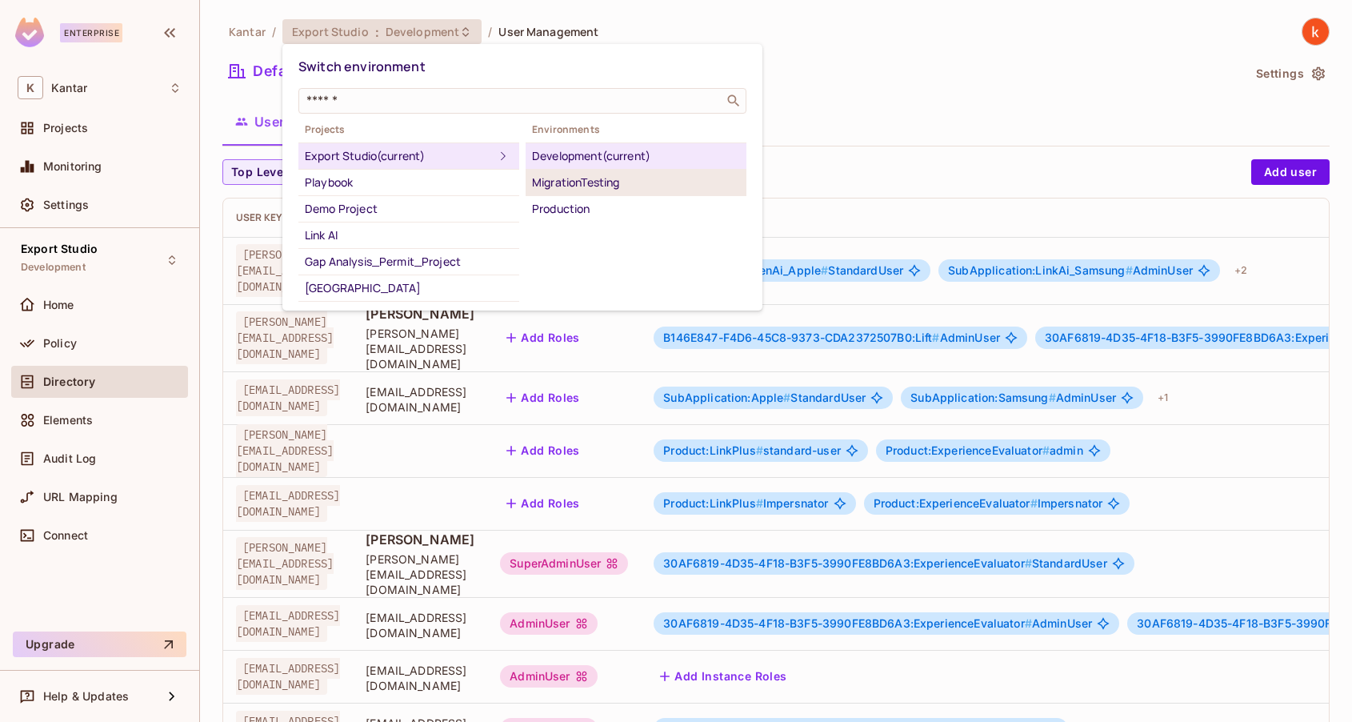
click at [553, 173] on div "MigrationTesting" at bounding box center [636, 182] width 208 height 19
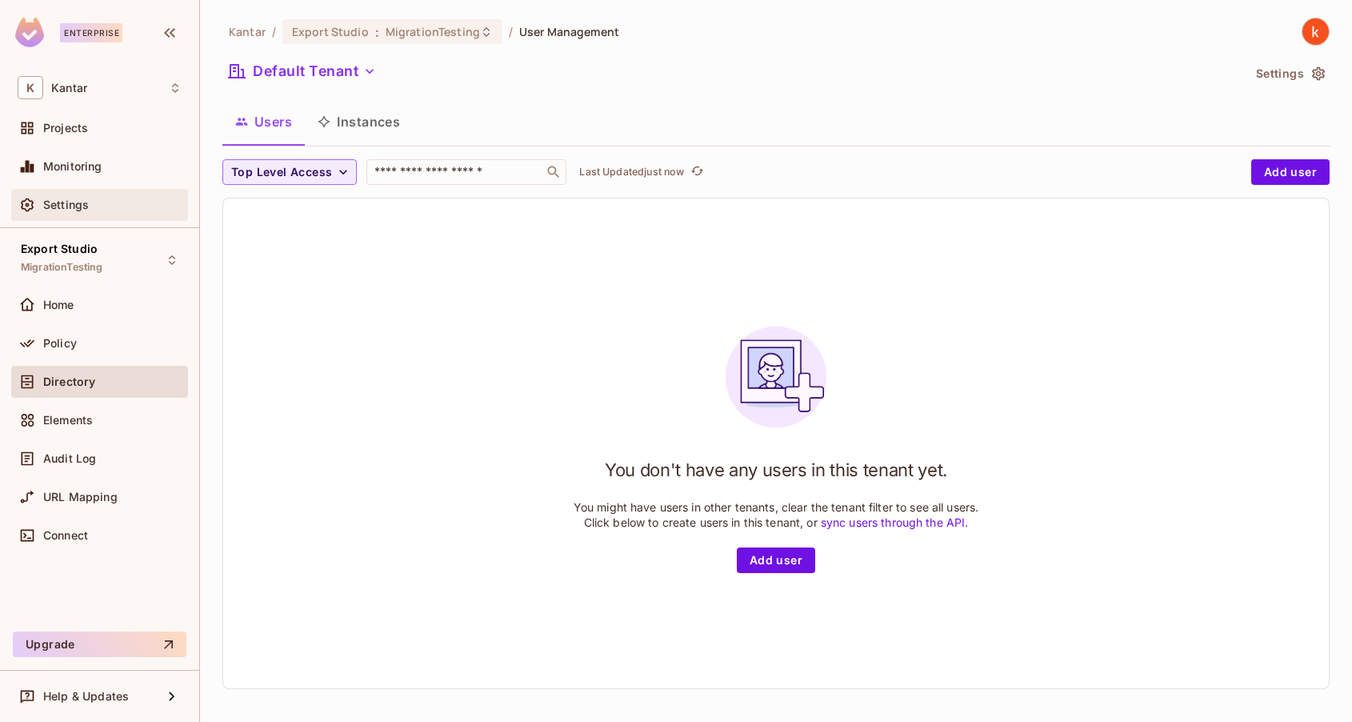
click at [86, 214] on div "Settings" at bounding box center [100, 204] width 164 height 19
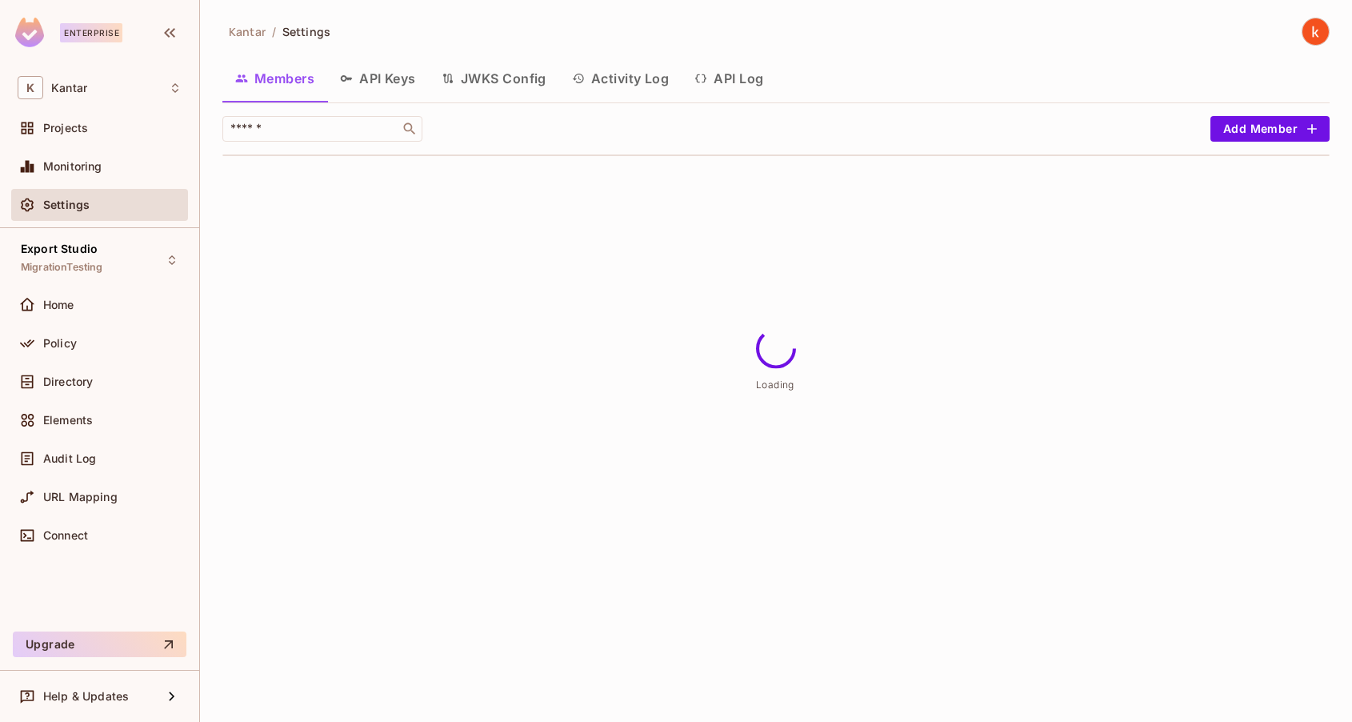
click at [743, 71] on button "API Log" at bounding box center [729, 78] width 94 height 40
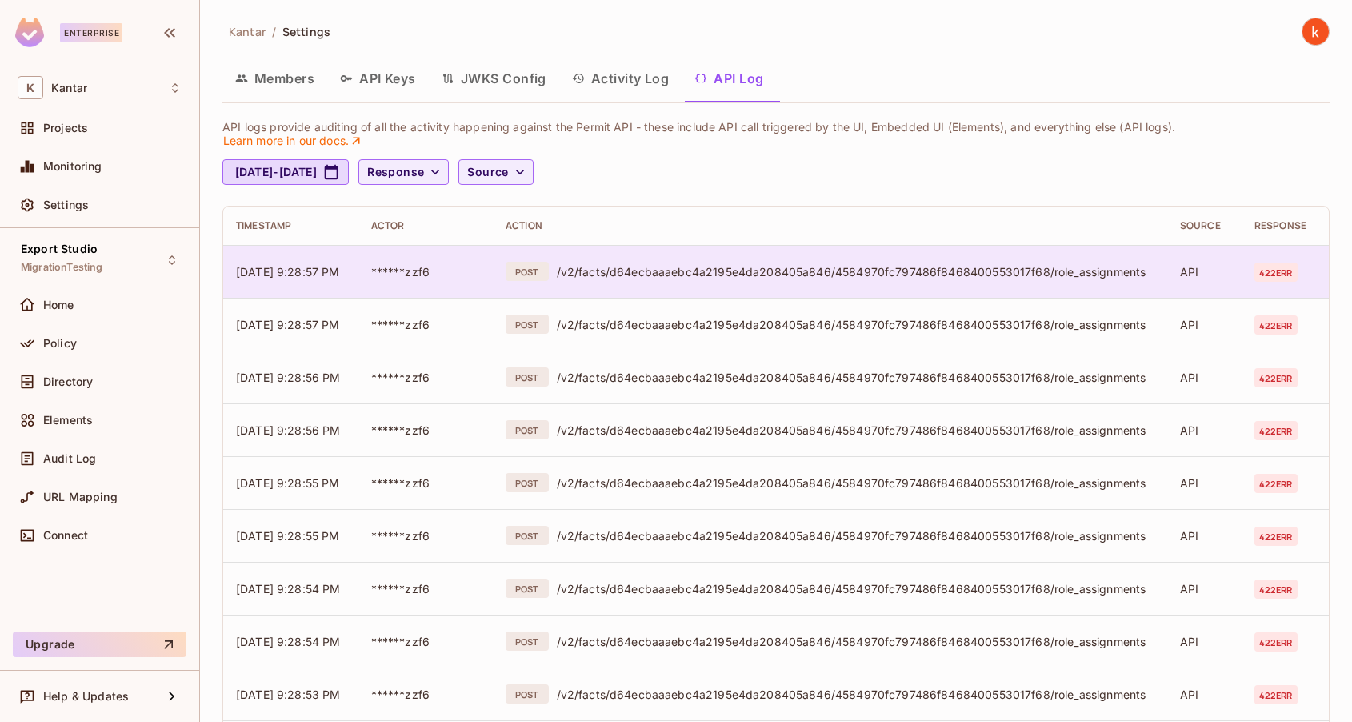
click at [1277, 266] on span "422 err" at bounding box center [1276, 271] width 43 height 19
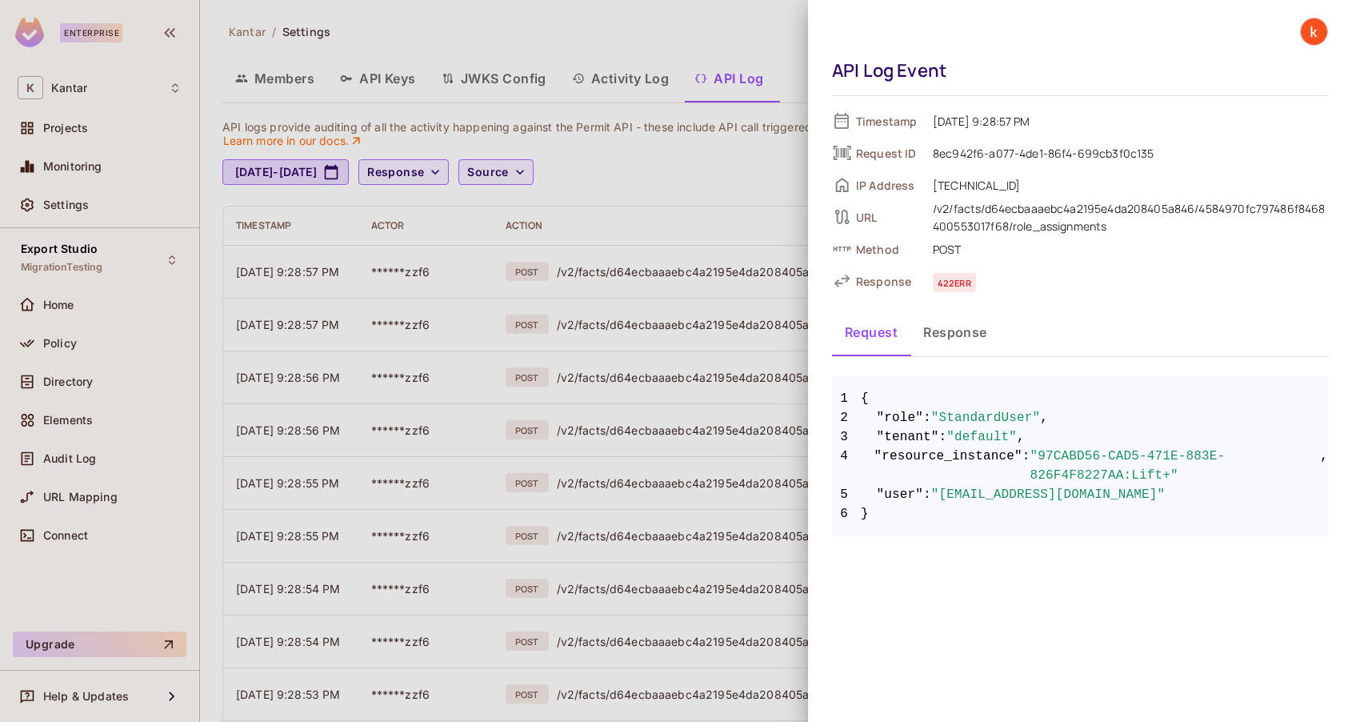
click at [953, 327] on button "Response" at bounding box center [956, 332] width 90 height 40
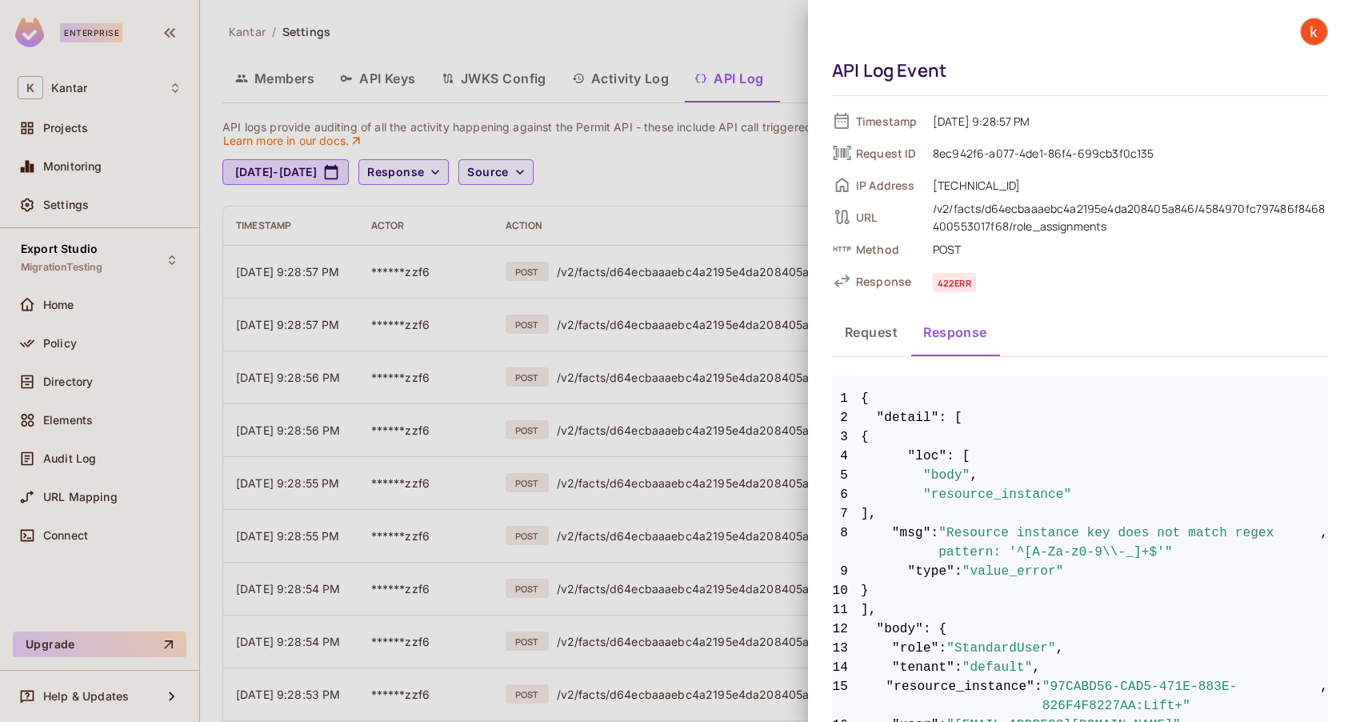
click at [883, 326] on button "Request" at bounding box center [871, 332] width 78 height 40
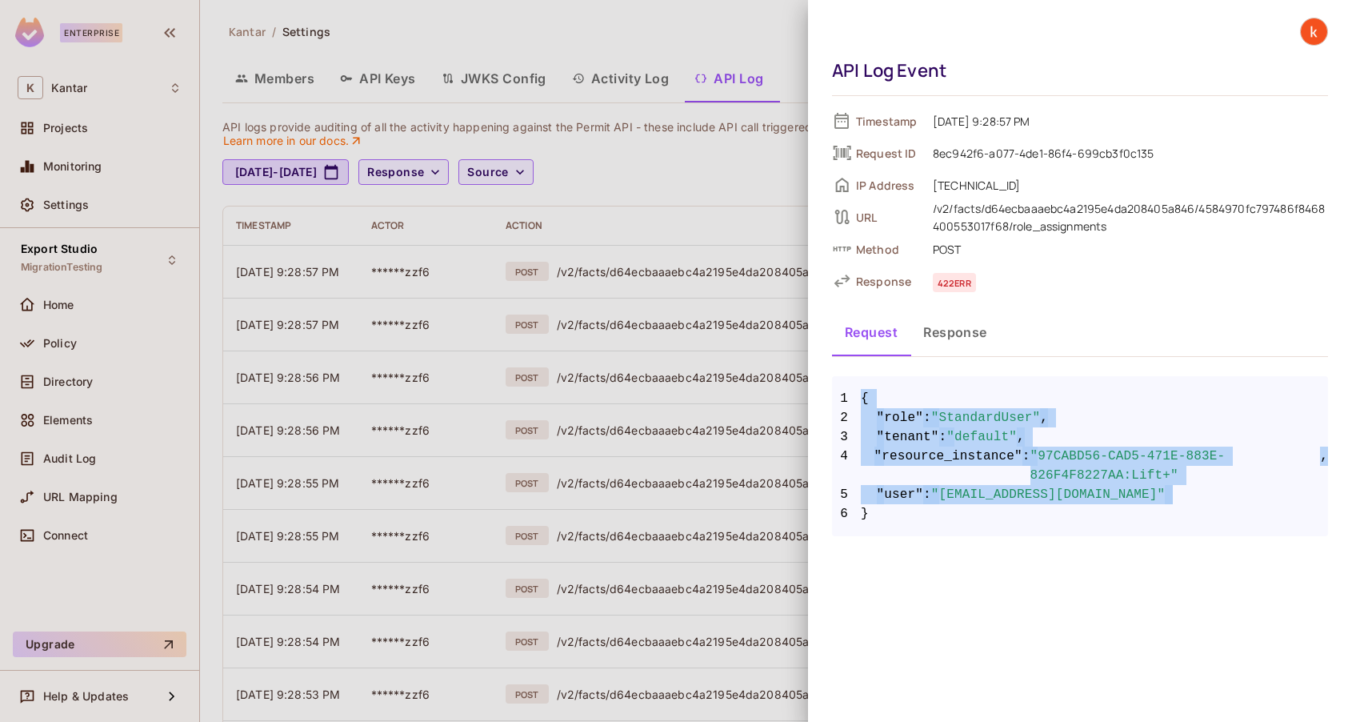
drag, startPoint x: 863, startPoint y: 394, endPoint x: 1194, endPoint y: 516, distance: 353.2
click at [1194, 516] on code "1 { 2 "role" : "StandardUser" , 3 "tenant" : "default" , 4 "resource_instance" …" at bounding box center [1080, 456] width 496 height 134
click at [900, 515] on span "6 }" at bounding box center [1080, 513] width 496 height 19
drag, startPoint x: 875, startPoint y: 515, endPoint x: 861, endPoint y: 396, distance: 120.1
click at [861, 396] on code "1 { 2 "role" : "StandardUser" , 3 "tenant" : "default" , 4 "resource_instance" …" at bounding box center [1080, 456] width 496 height 134
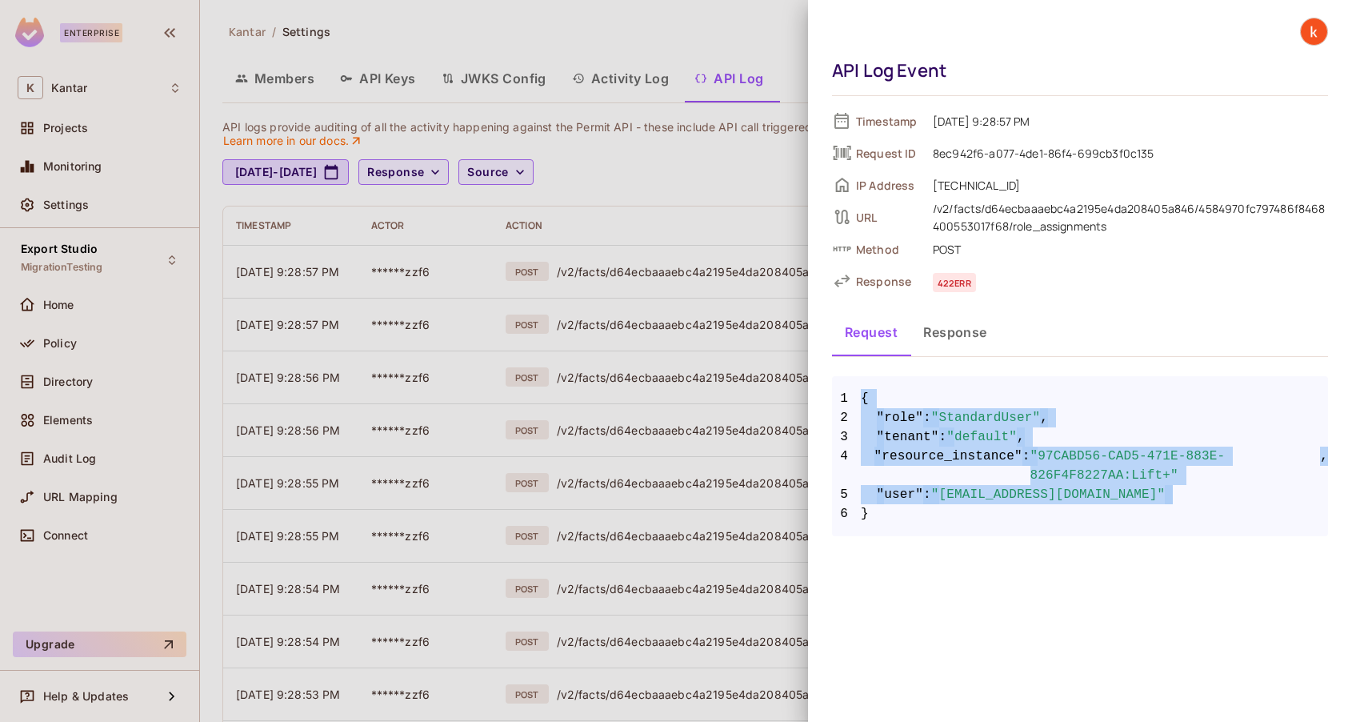
click at [903, 415] on span ""role"" at bounding box center [900, 417] width 47 height 19
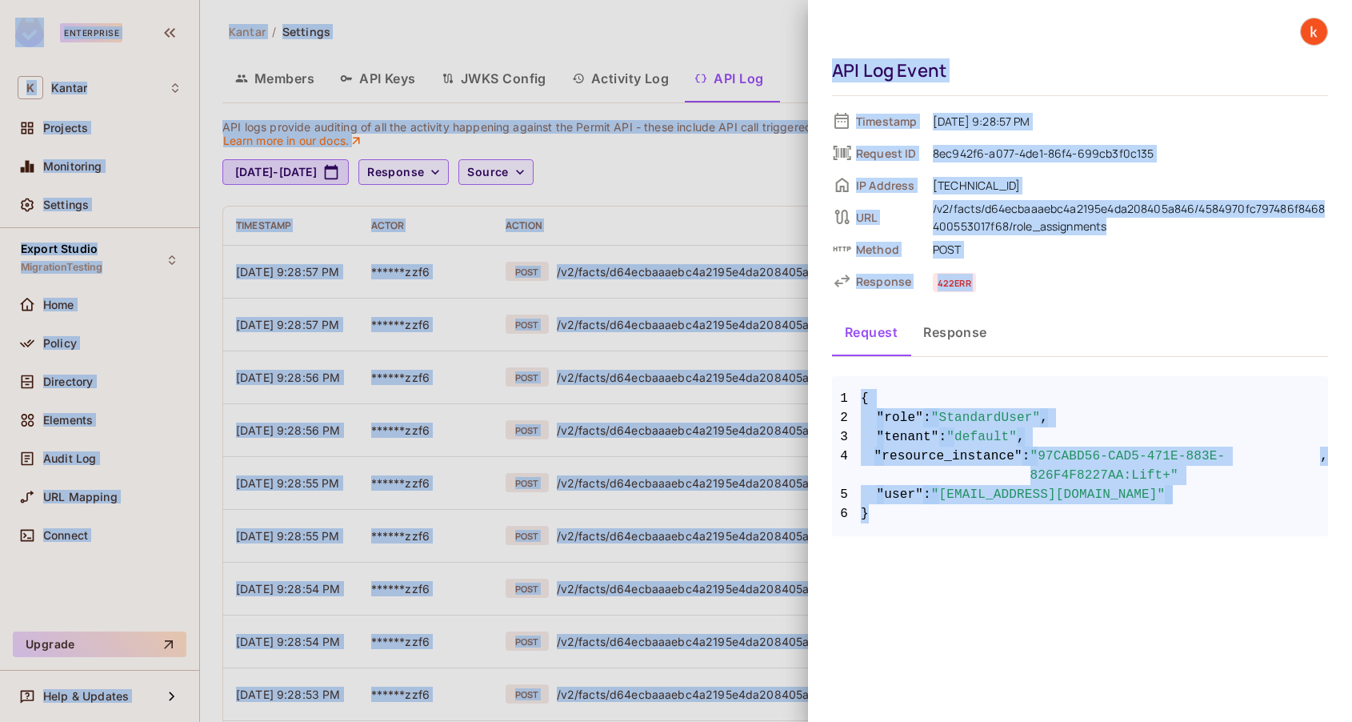
click at [903, 415] on span ""role"" at bounding box center [900, 417] width 47 height 19
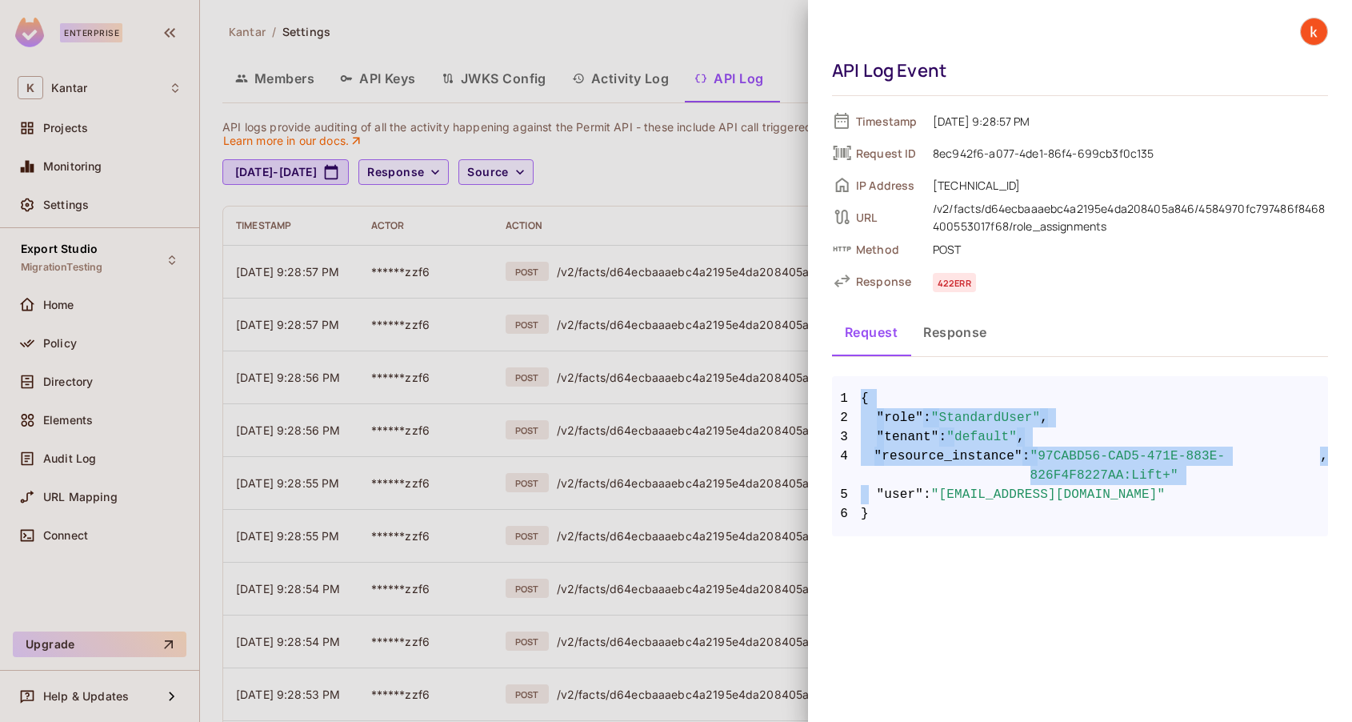
drag, startPoint x: 863, startPoint y: 395, endPoint x: 867, endPoint y: 496, distance: 100.9
click at [867, 499] on code "1 { 2 "role" : "StandardUser" , 3 "tenant" : "default" , 4 "resource_instance" …" at bounding box center [1080, 456] width 496 height 134
click at [959, 330] on button "Response" at bounding box center [956, 332] width 90 height 40
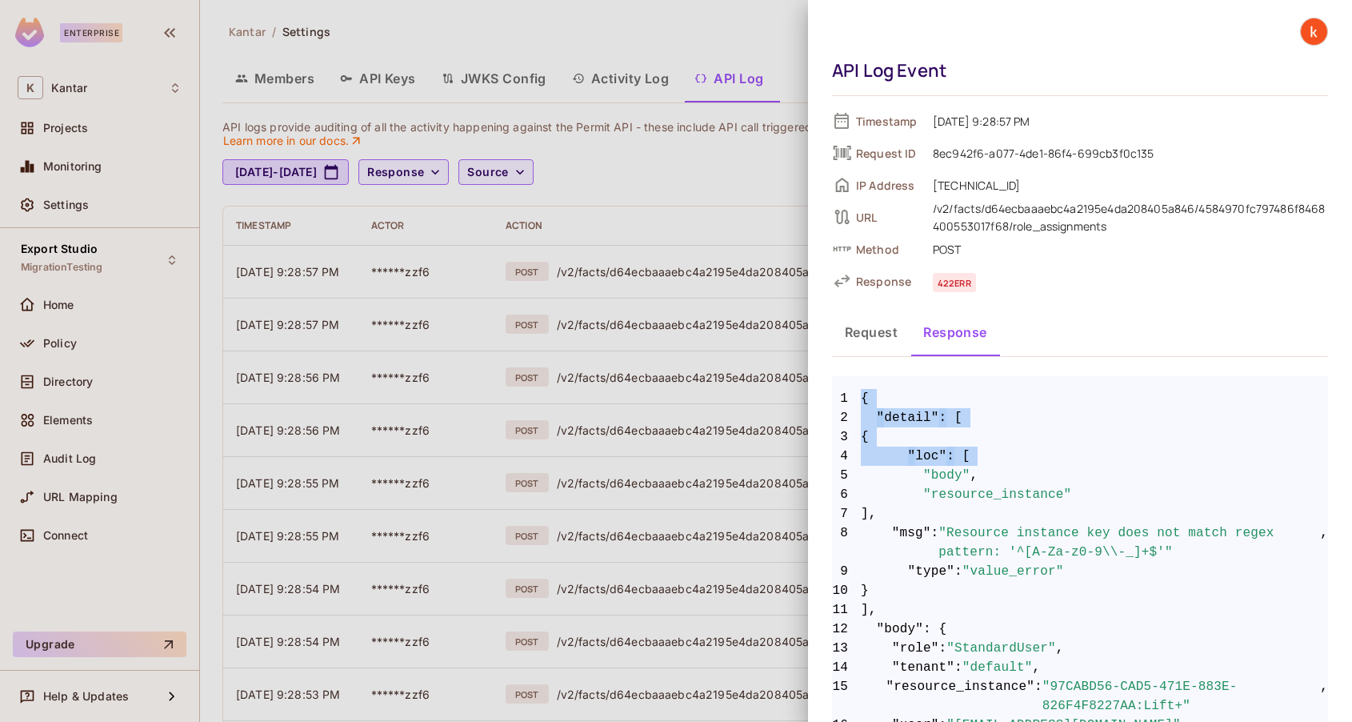
click at [916, 446] on span ""loc"" at bounding box center [927, 455] width 39 height 19
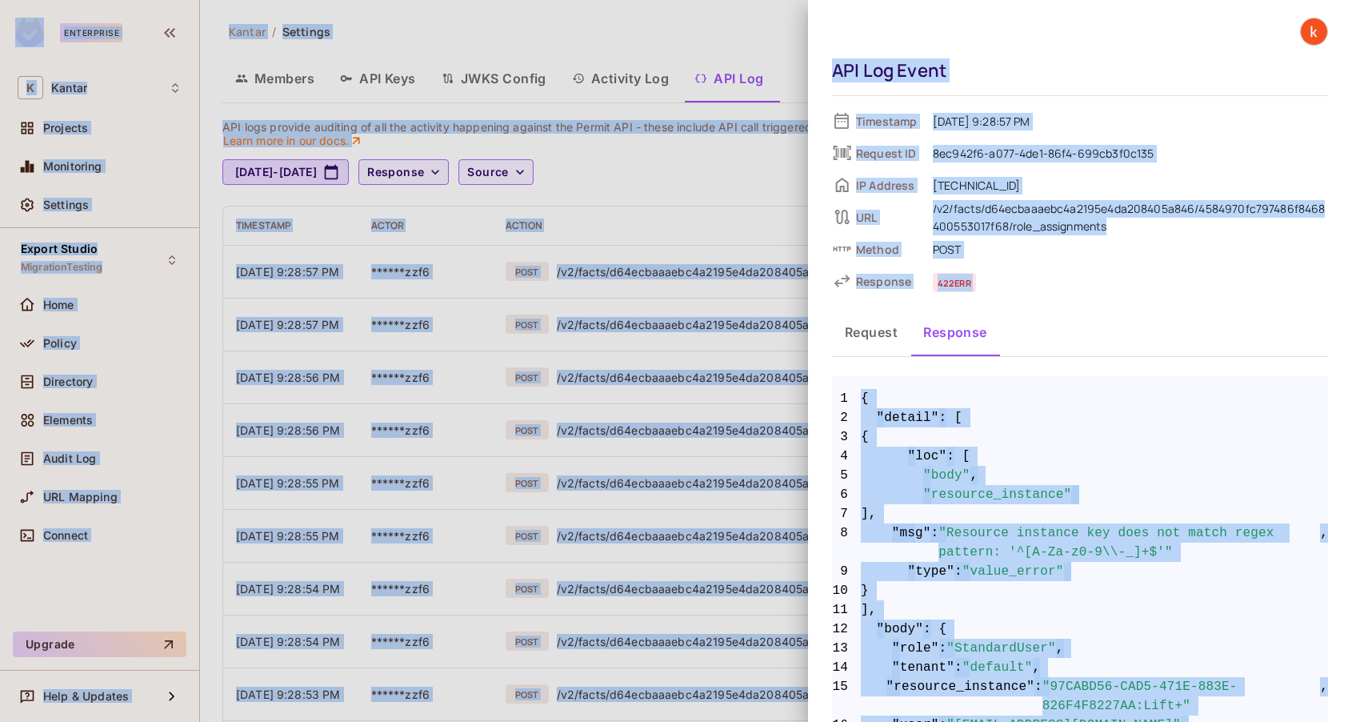
click at [916, 446] on span ""loc"" at bounding box center [927, 455] width 39 height 19
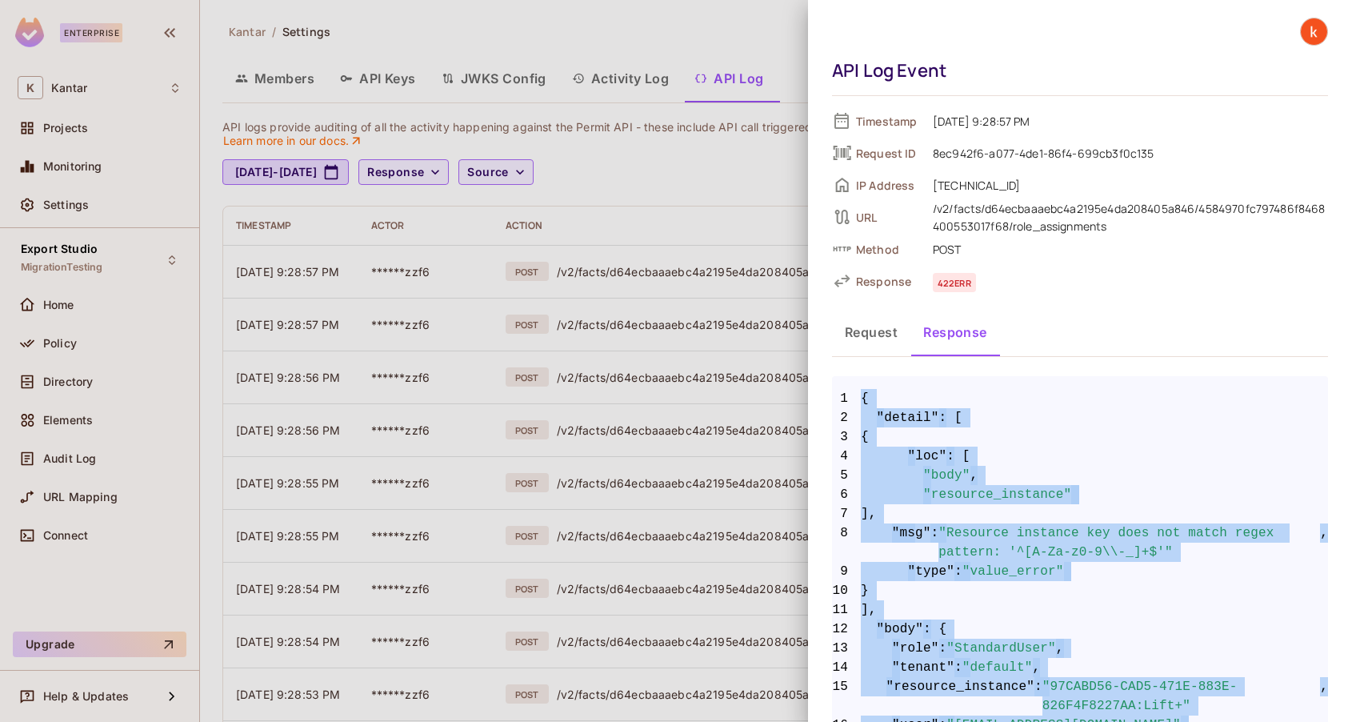
scroll to position [77, 0]
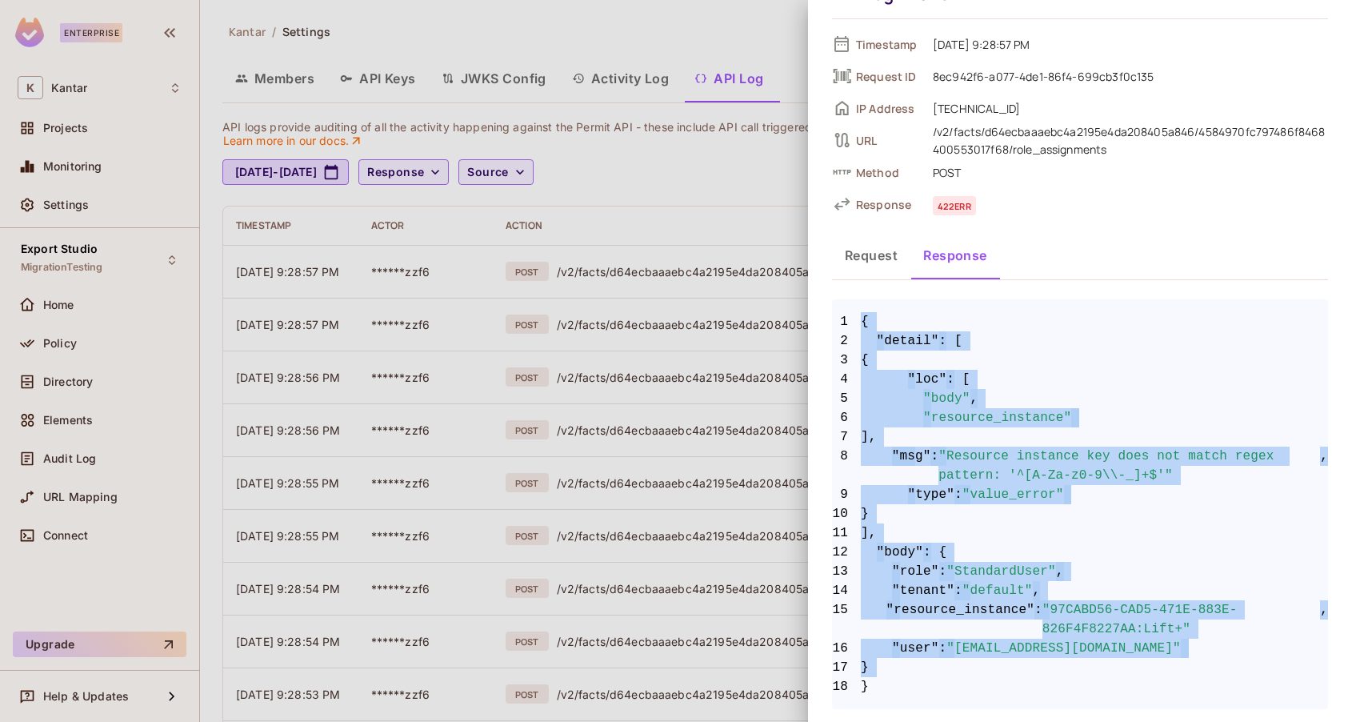
drag, startPoint x: 863, startPoint y: 394, endPoint x: 971, endPoint y: 680, distance: 305.4
click at [971, 680] on code "1 { 2 "detail" : [ 3 { 4 "loc" : [ 5 "body" , 6 "resource_instance" 7 ], 8 "msg…" at bounding box center [1080, 504] width 496 height 384
copy code "{ 2 "detail" : [ 3 { 4 "loc" : [ 5 "body" , 6 "resource_instance" 7 ], 8 "msg" …"
